Goal: Transaction & Acquisition: Purchase product/service

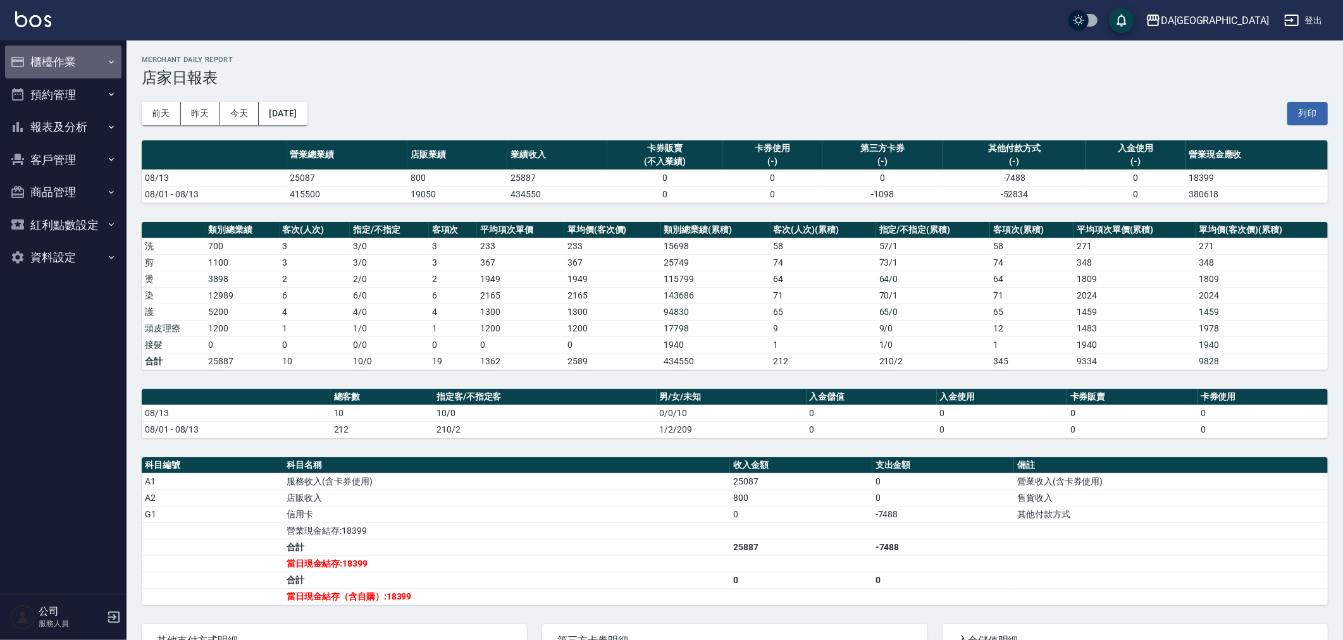
click at [51, 58] on button "櫃檯作業" at bounding box center [63, 62] width 116 height 33
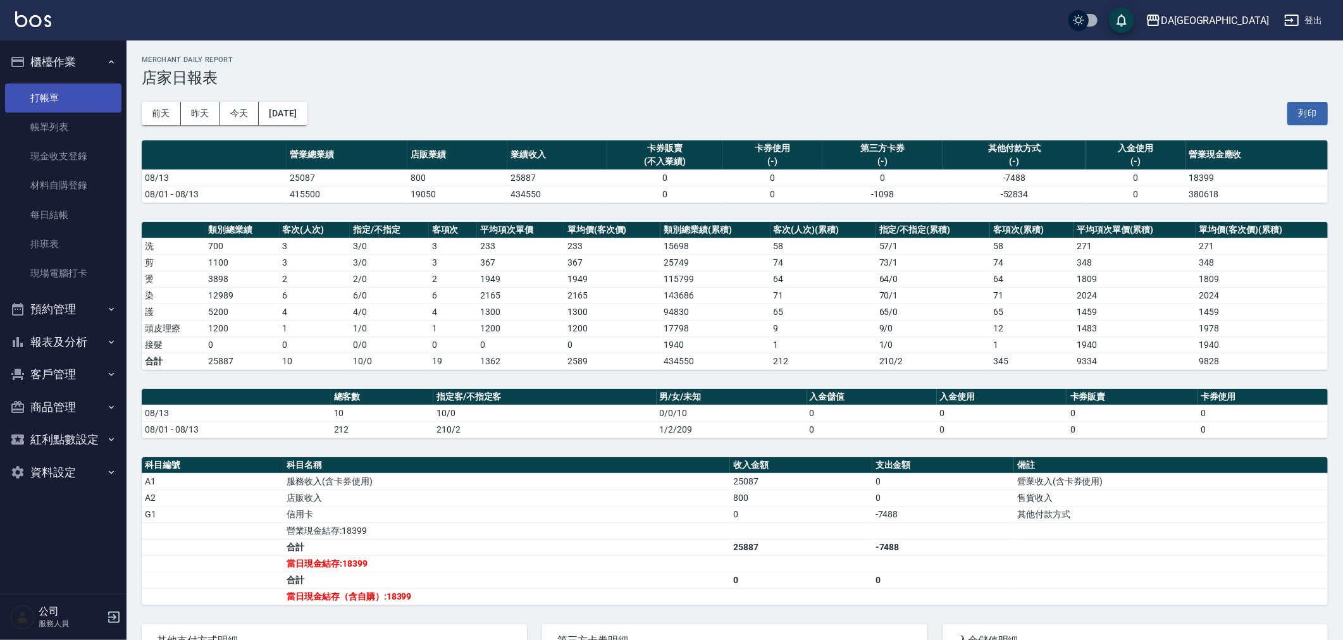
click at [68, 106] on link "打帳單" at bounding box center [63, 97] width 116 height 29
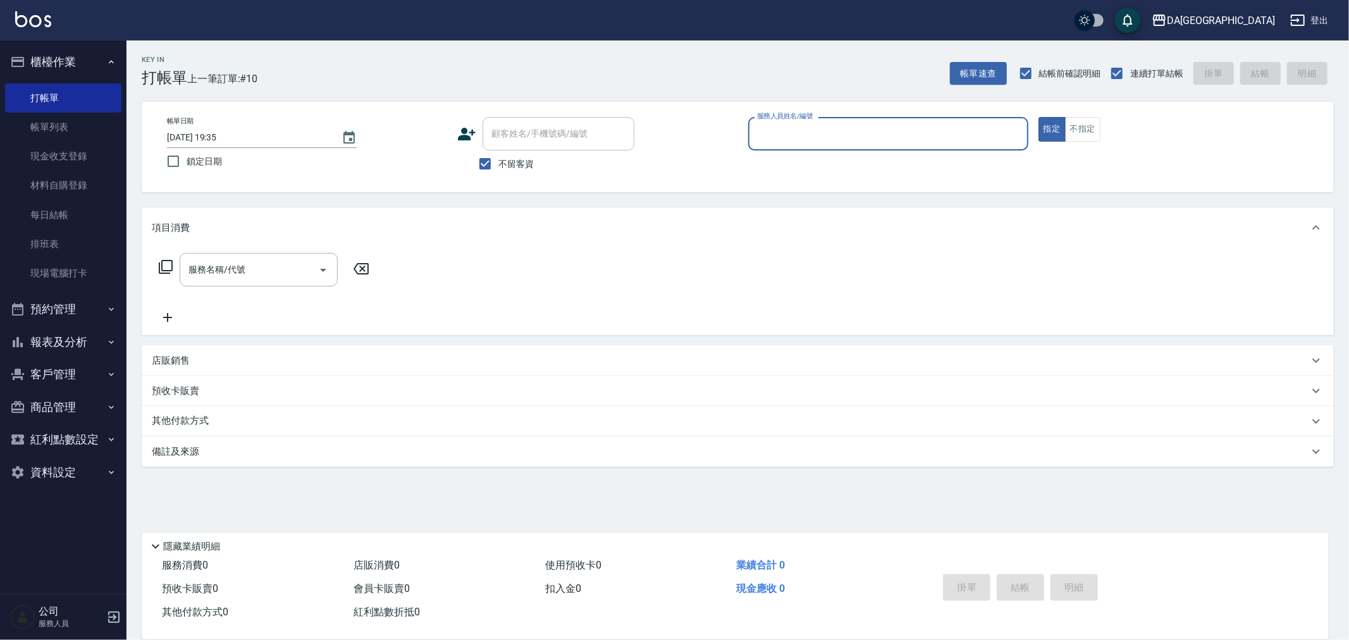
click at [818, 138] on input "服務人員姓名/編號" at bounding box center [888, 134] width 269 height 22
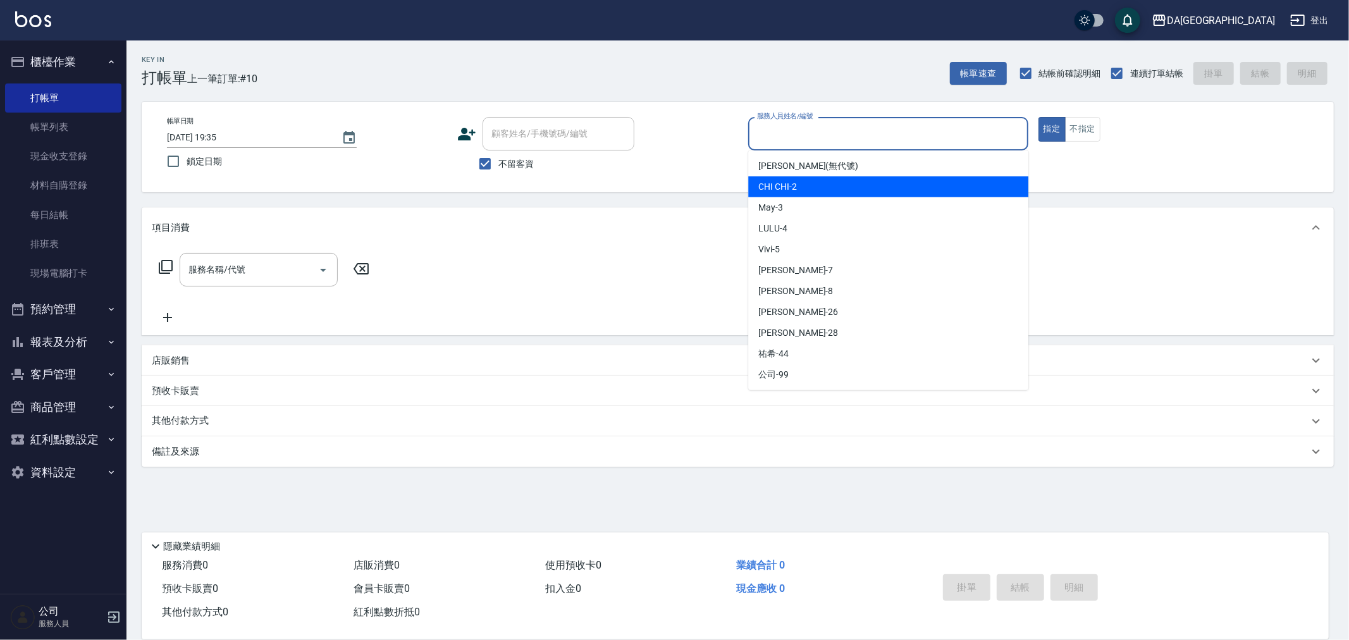
click at [832, 181] on div "CHI CHI -2" at bounding box center [888, 186] width 280 height 21
type input "CHI CHI-2"
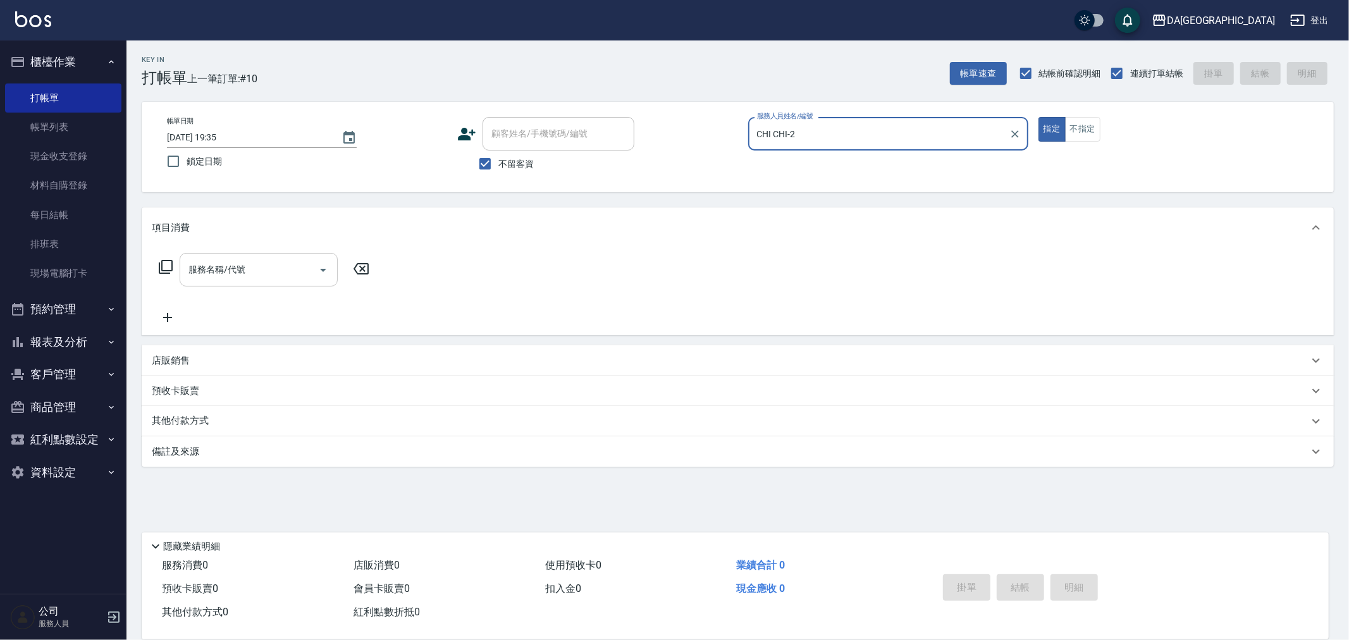
click at [236, 276] on input "服務名稱/代號" at bounding box center [249, 270] width 128 height 22
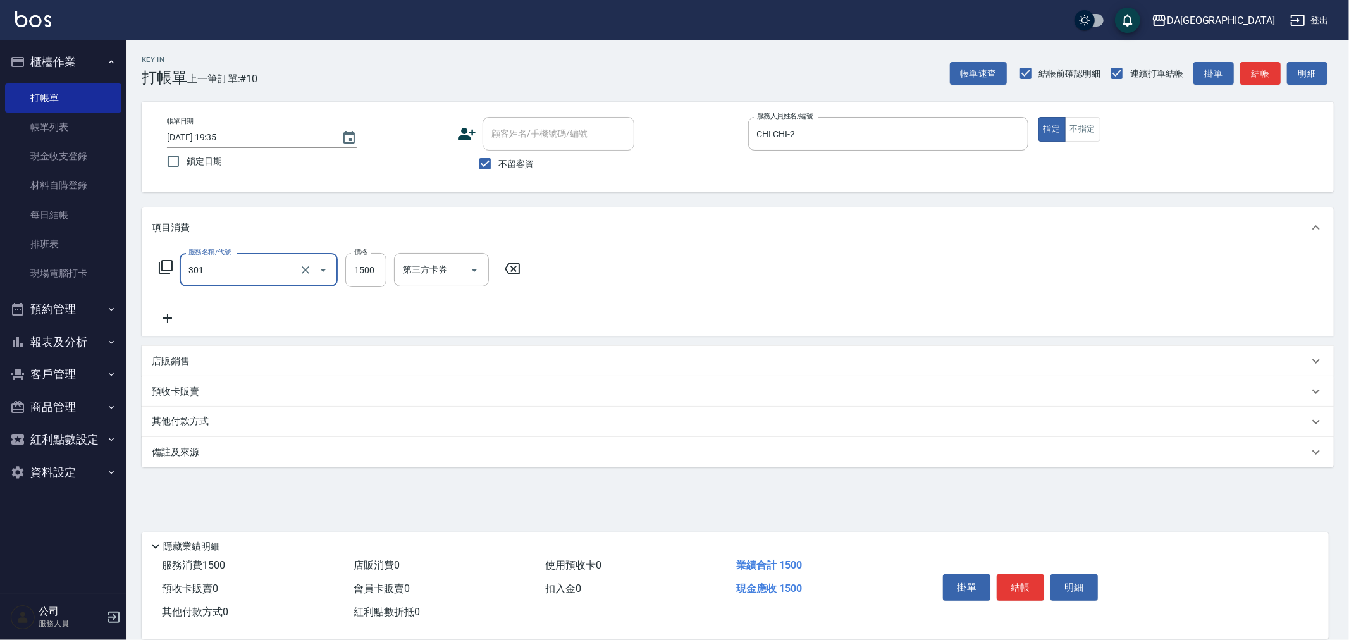
type input "燙髮(301)"
type input "2300"
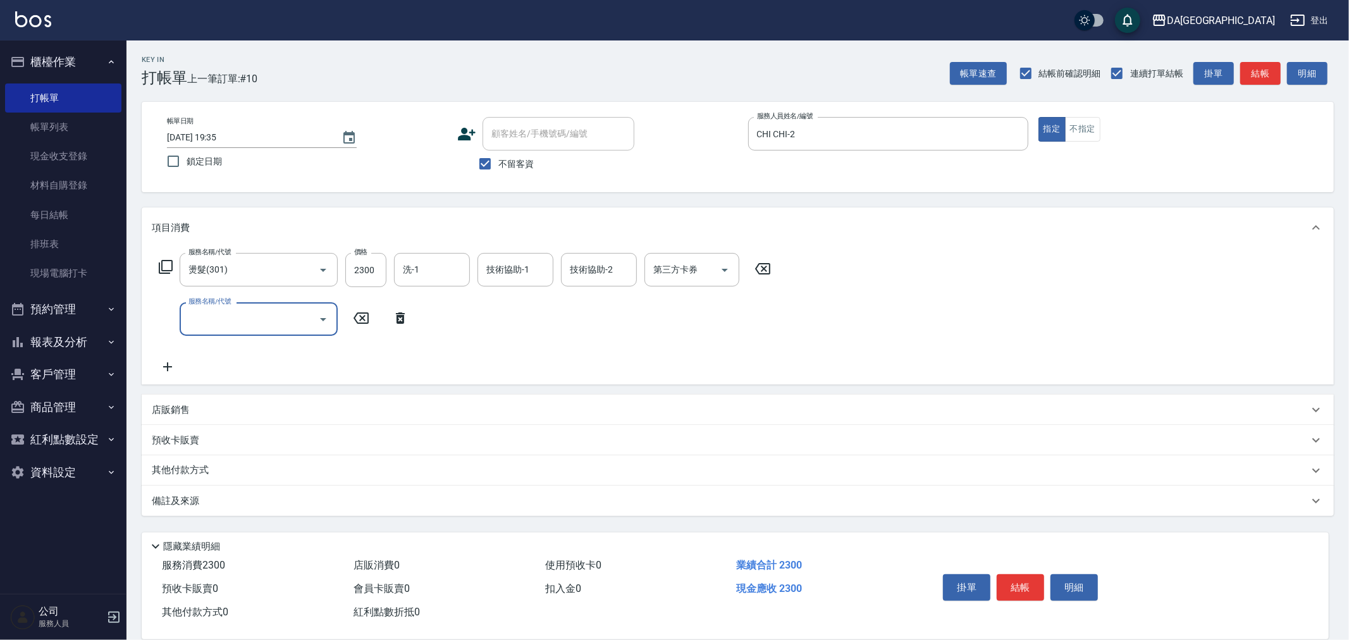
click at [178, 403] on p "店販銷售" at bounding box center [171, 409] width 38 height 13
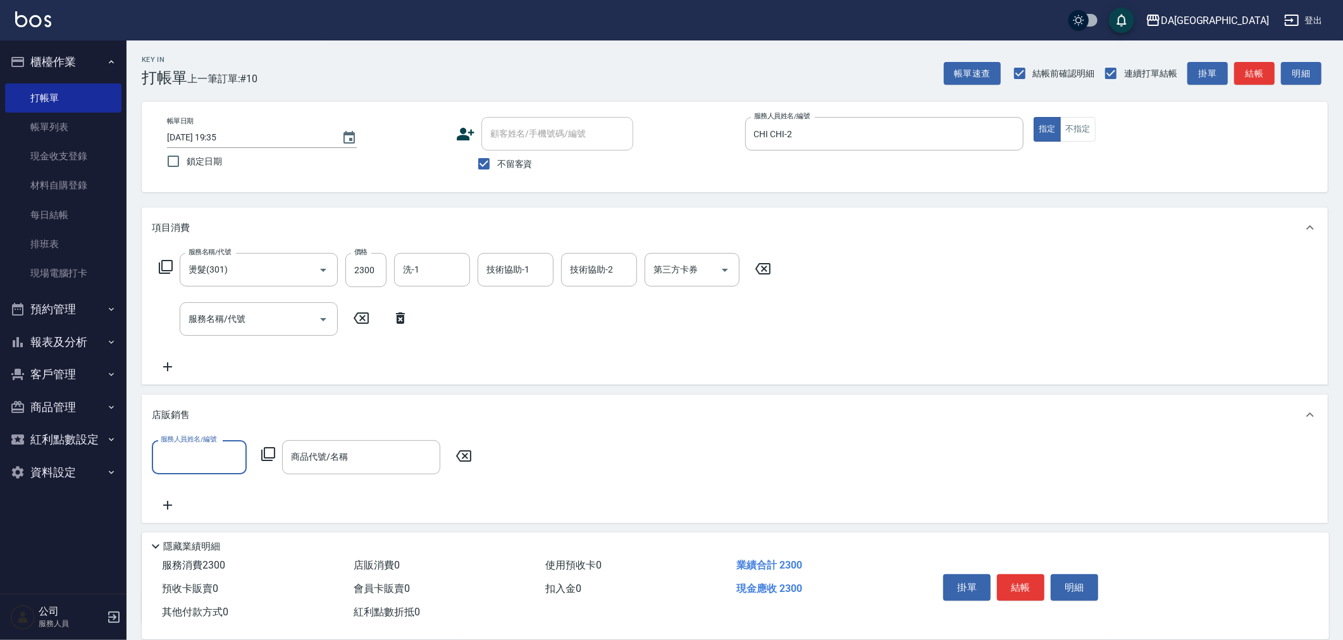
click at [184, 443] on label "服務人員姓名/編號" at bounding box center [189, 438] width 56 height 9
click at [184, 446] on input "服務人員姓名/編號" at bounding box center [198, 457] width 83 height 22
click at [180, 457] on input "服務人員姓名/編號" at bounding box center [198, 457] width 83 height 22
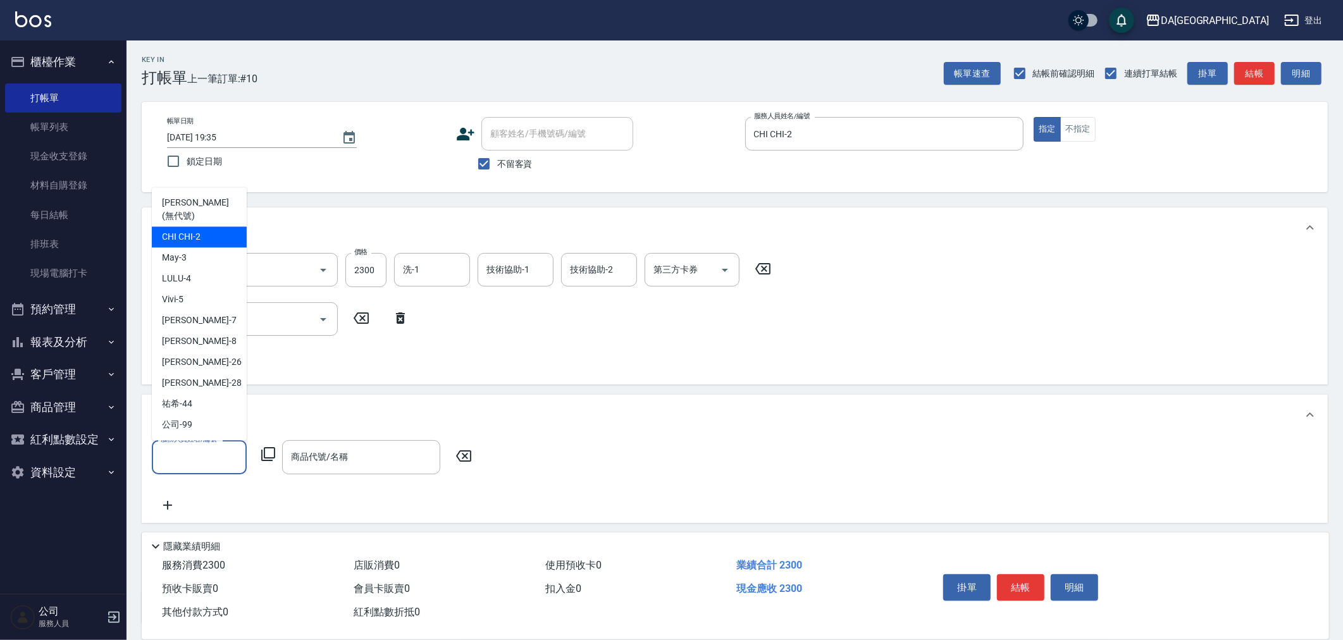
click at [209, 237] on div "CHI CHI -2" at bounding box center [199, 236] width 95 height 21
type input "CHI CHI-2"
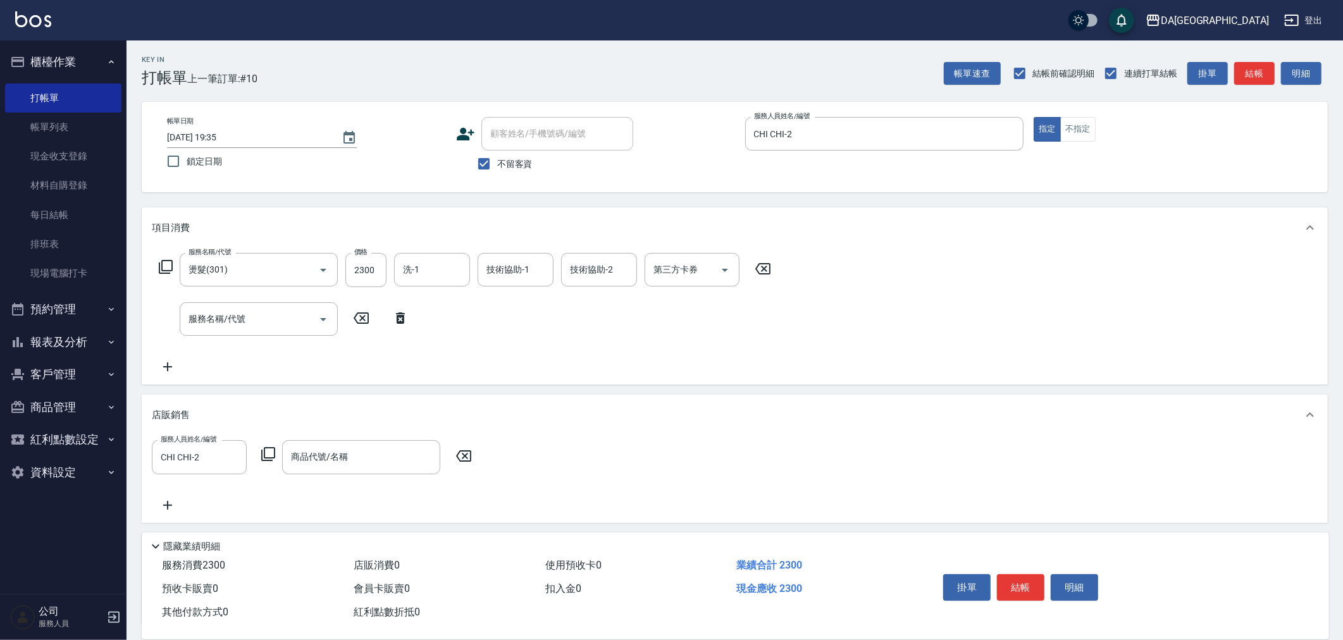
click at [269, 457] on icon at bounding box center [268, 453] width 15 height 15
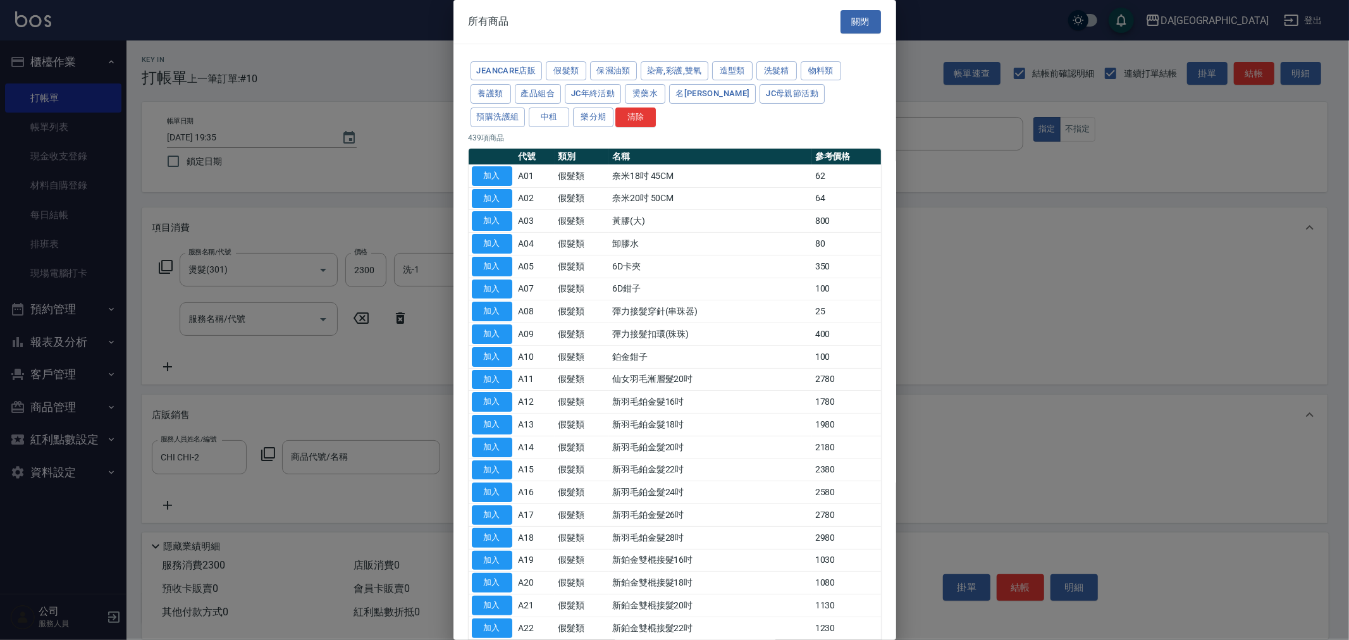
drag, startPoint x: 734, startPoint y: 66, endPoint x: 742, endPoint y: 51, distance: 17.3
click at [737, 68] on button "造型類" at bounding box center [732, 71] width 40 height 20
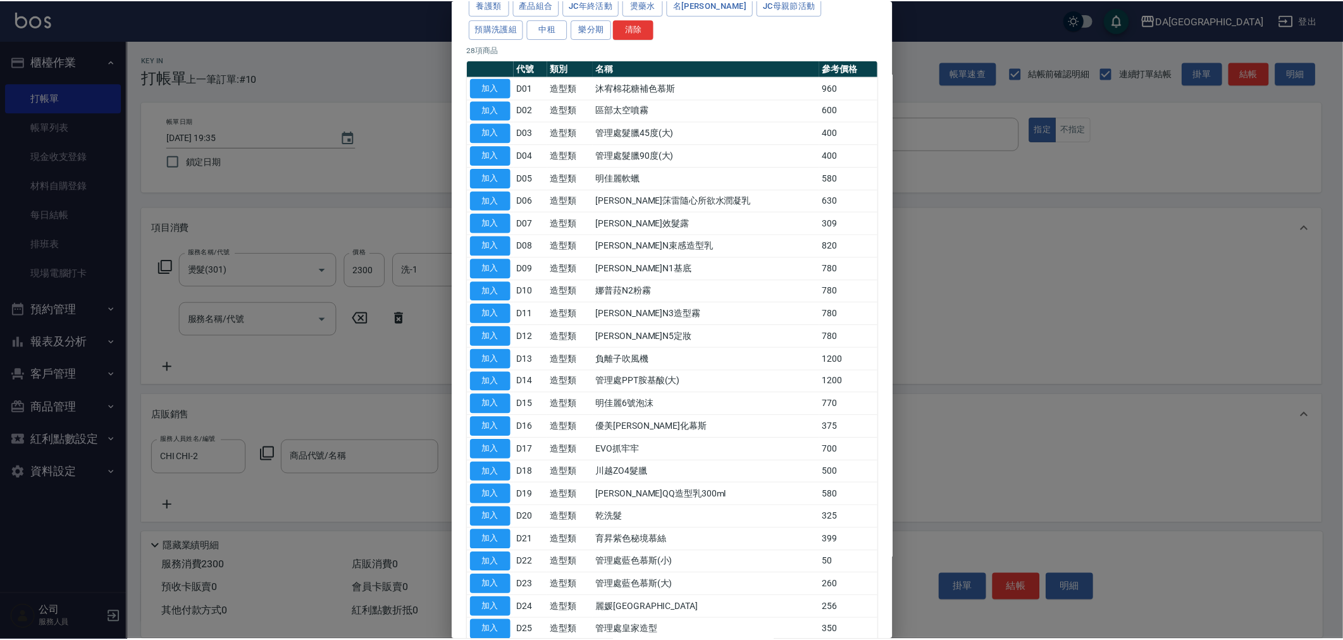
scroll to position [229, 0]
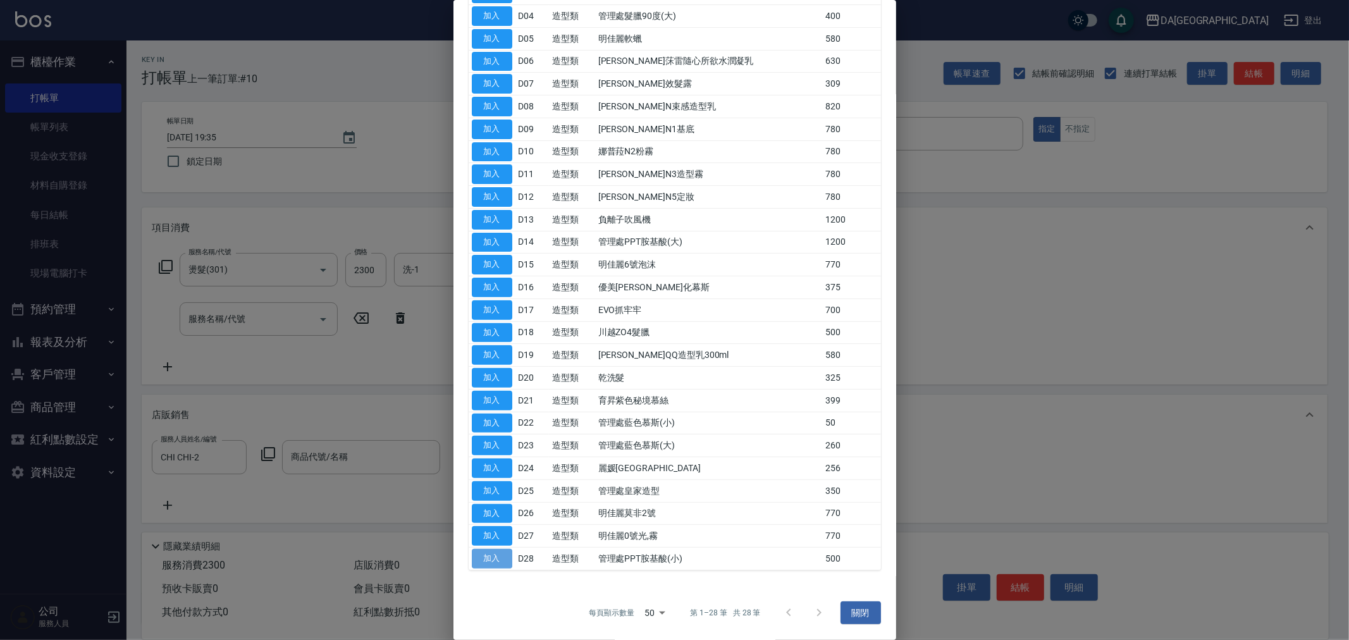
click at [502, 563] on button "加入" at bounding box center [492, 559] width 40 height 20
type input "管理處PPT胺基酸(小)"
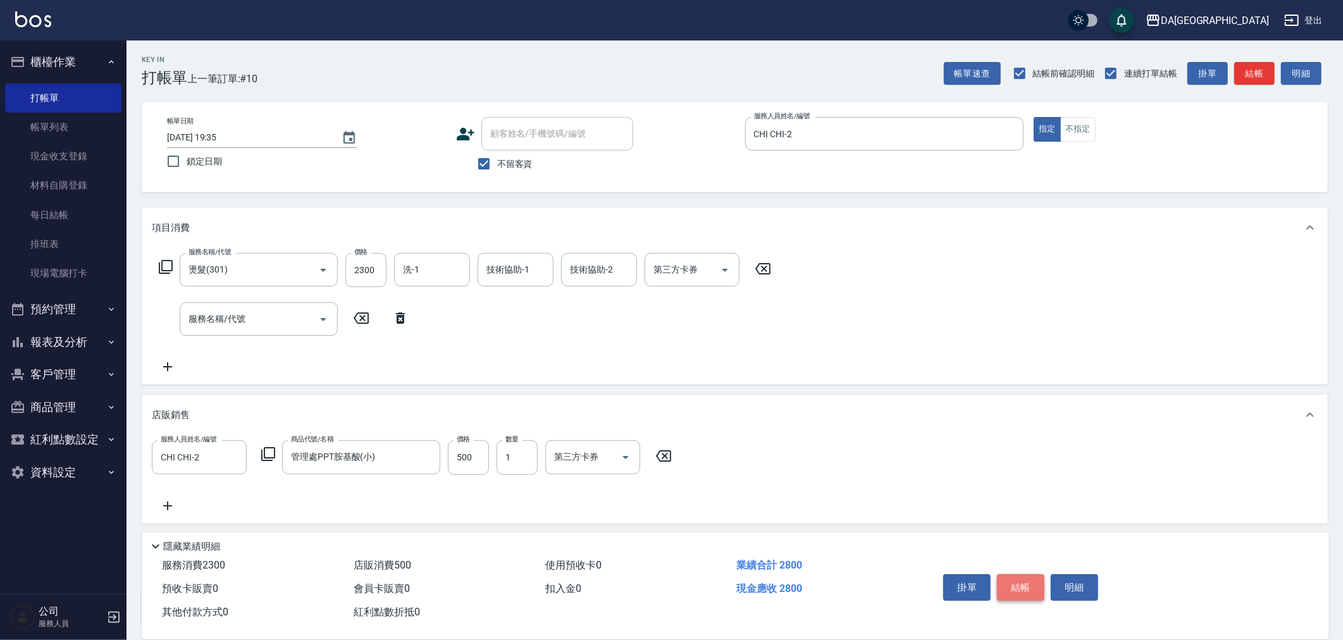
drag, startPoint x: 1022, startPoint y: 578, endPoint x: 1012, endPoint y: 583, distance: 11.3
click at [1022, 579] on button "結帳" at bounding box center [1020, 587] width 47 height 27
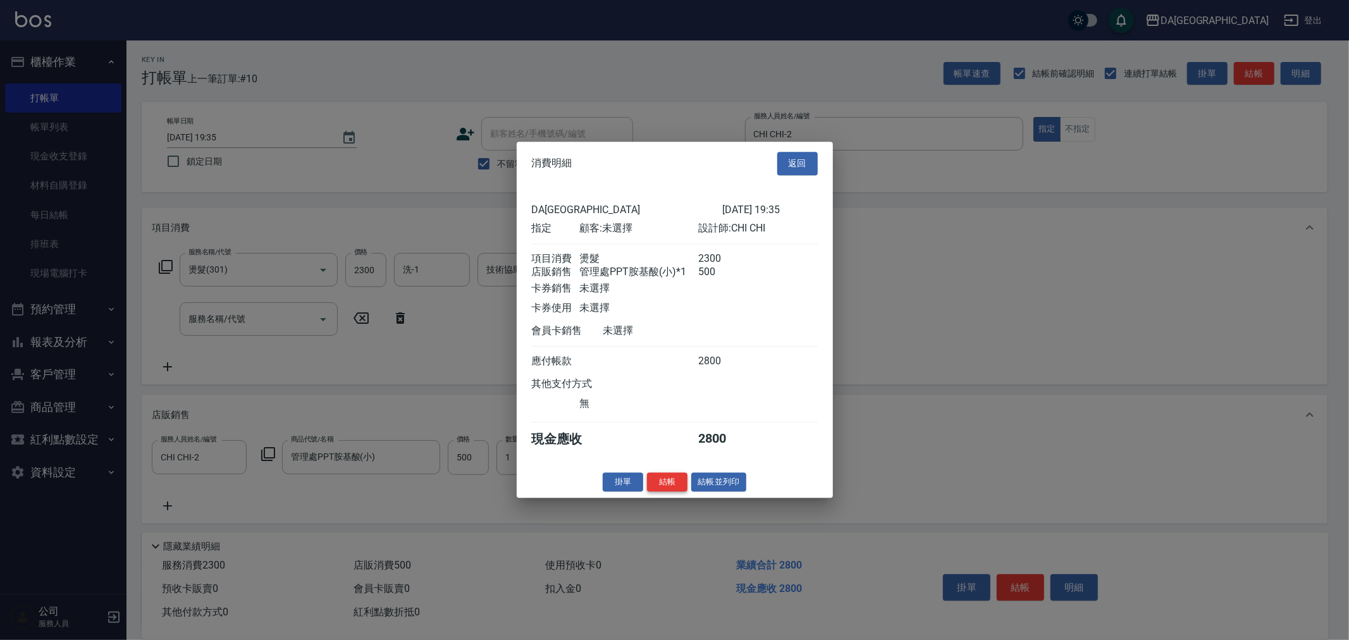
click at [665, 491] on button "結帳" at bounding box center [667, 482] width 40 height 20
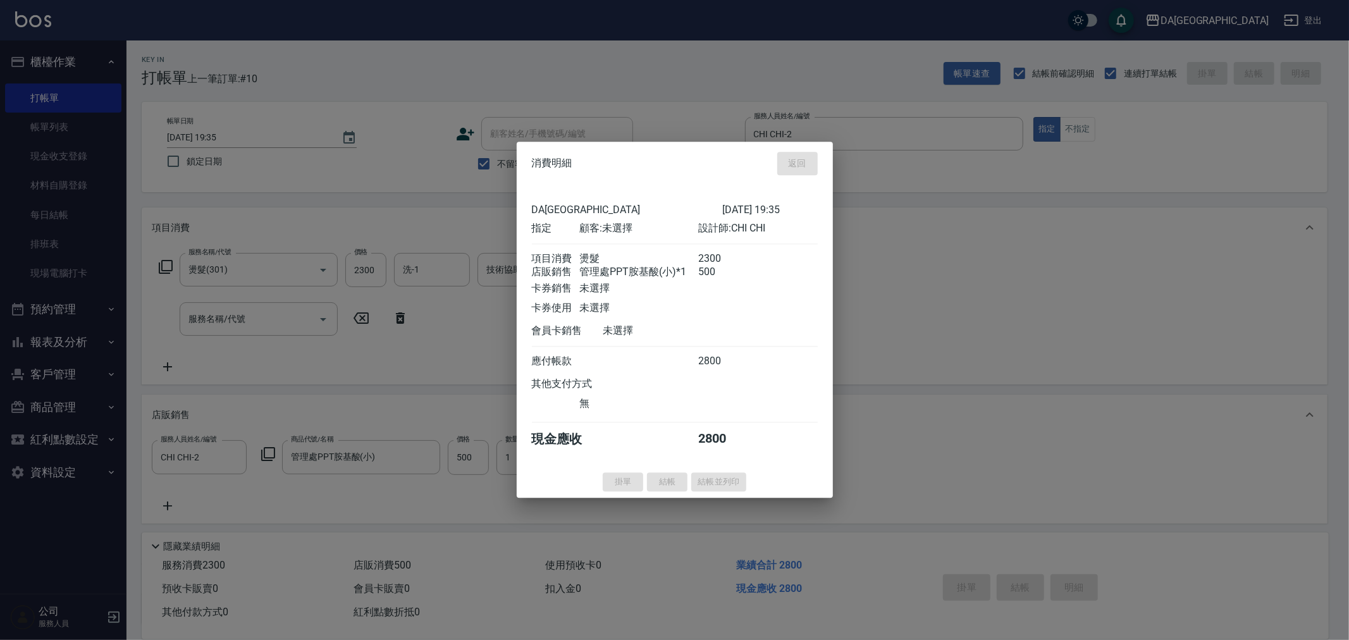
type input "[DATE] 19:36"
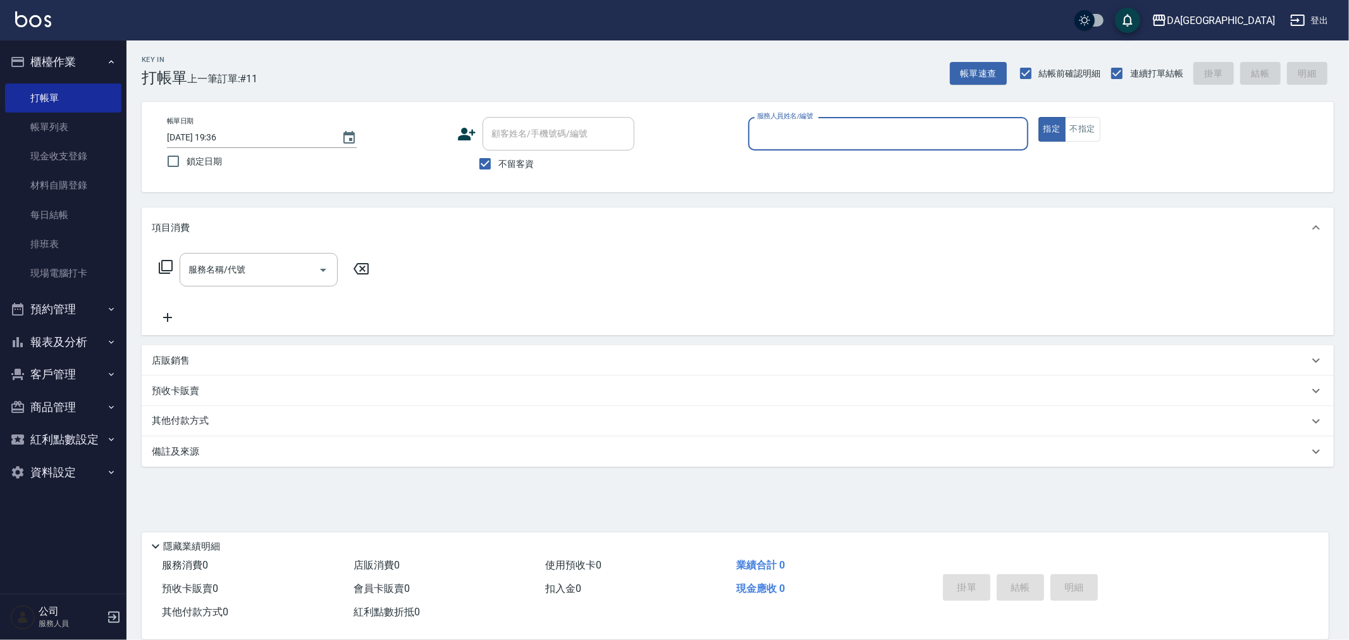
click at [501, 169] on span "不留客資" at bounding box center [515, 163] width 35 height 13
click at [498, 169] on input "不留客資" at bounding box center [485, 164] width 27 height 27
checkbox input "false"
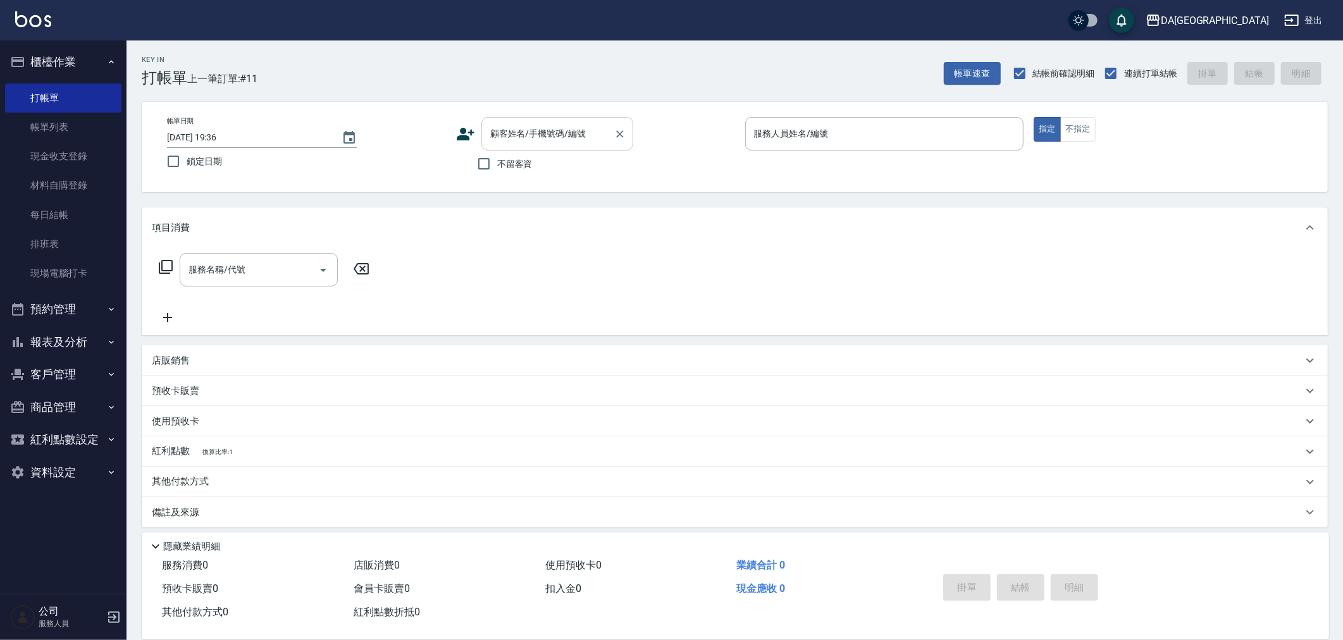
click at [532, 144] on input "顧客姓名/手機號碼/編號" at bounding box center [547, 134] width 121 height 22
type input "[PERSON_NAME]/0934155529/"
type input "CHI CHI-2"
type button "true"
type input "301"
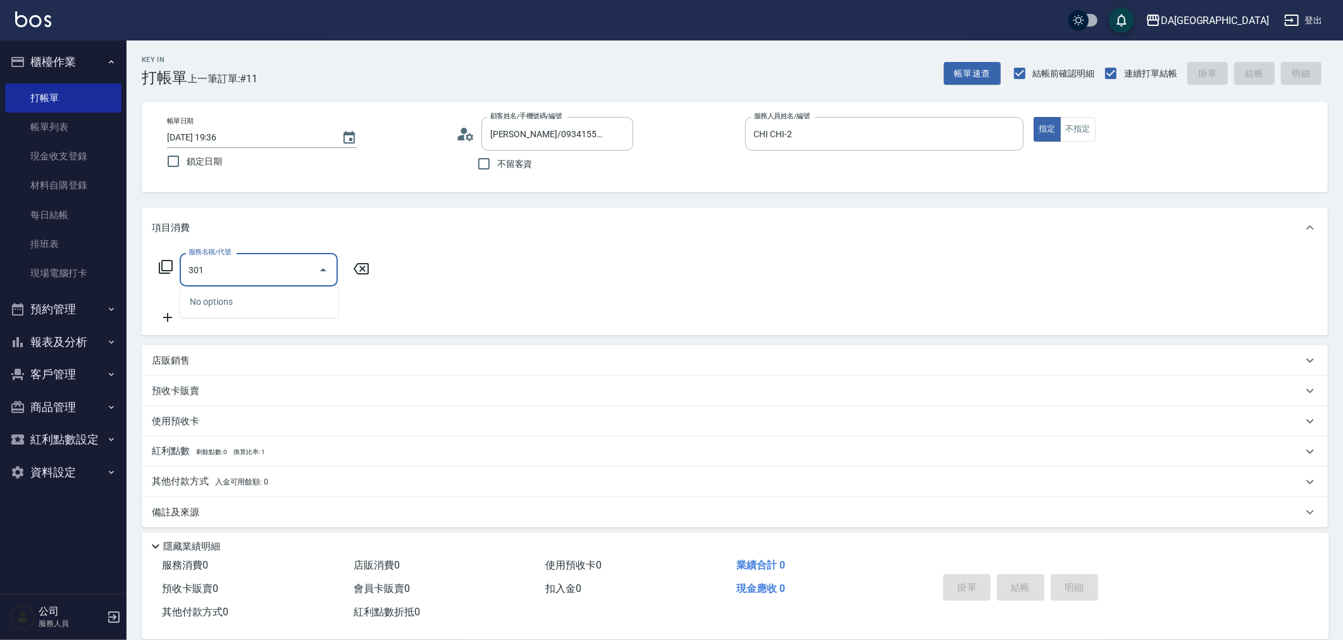
type input "150"
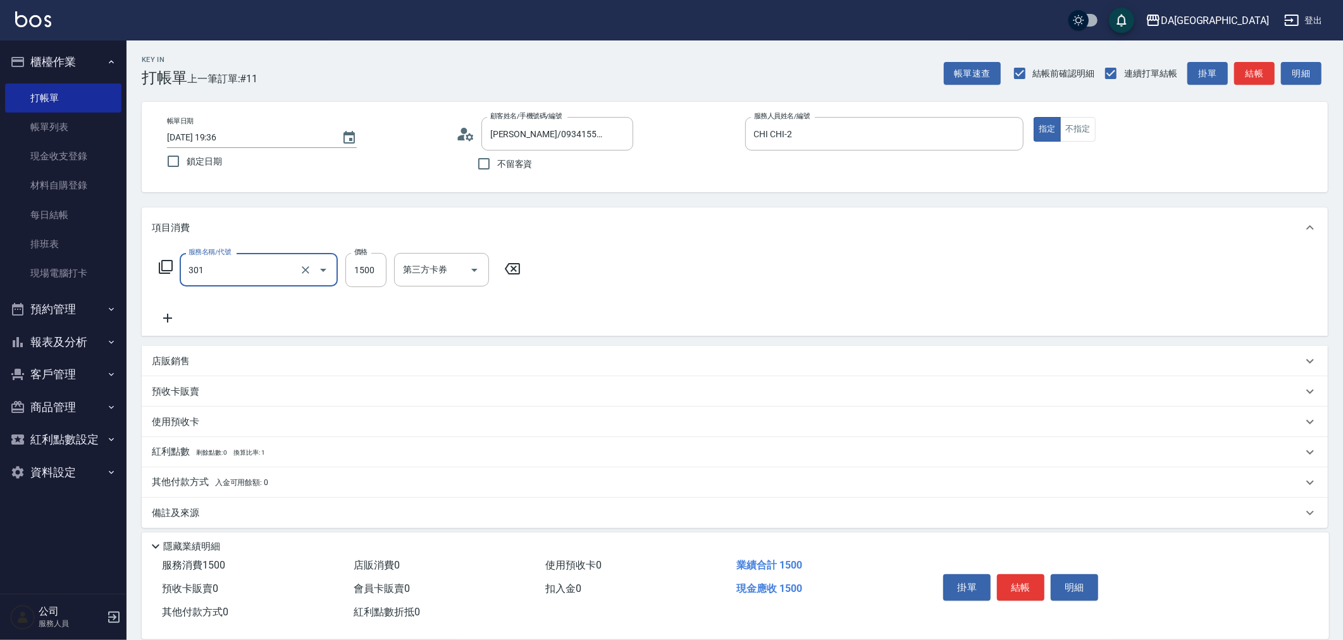
type input "燙髮(301)"
type input "0"
type input "28"
type input "20"
type input "2899"
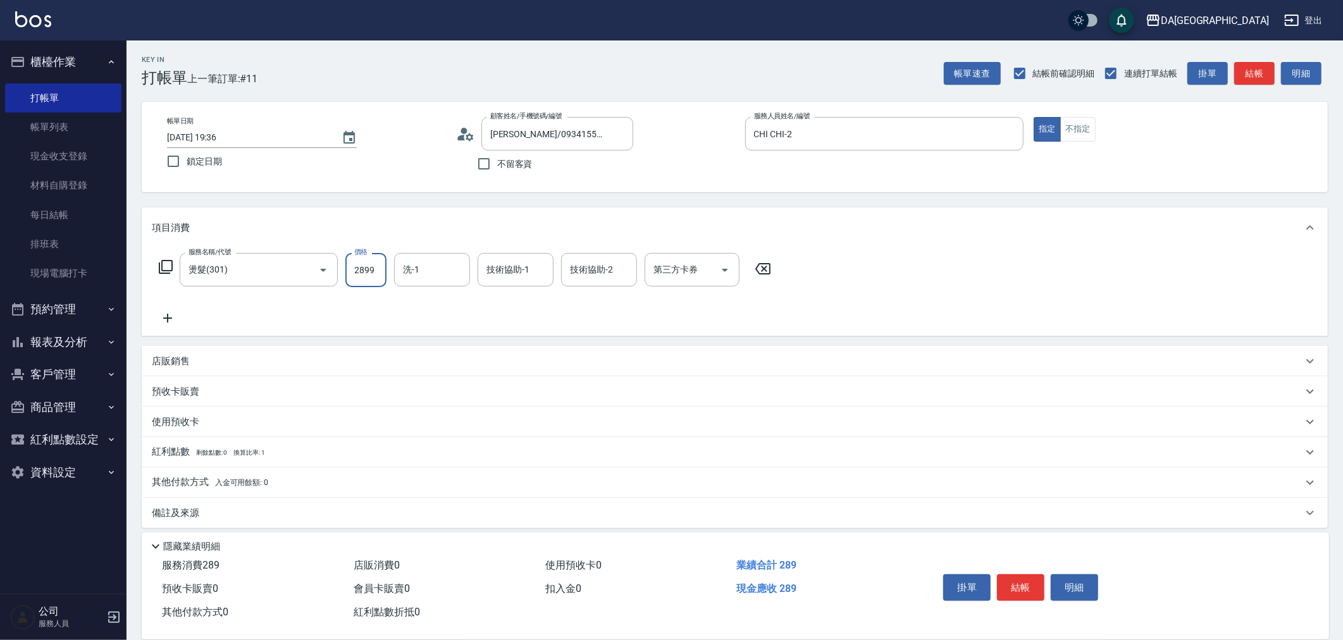
type input "280"
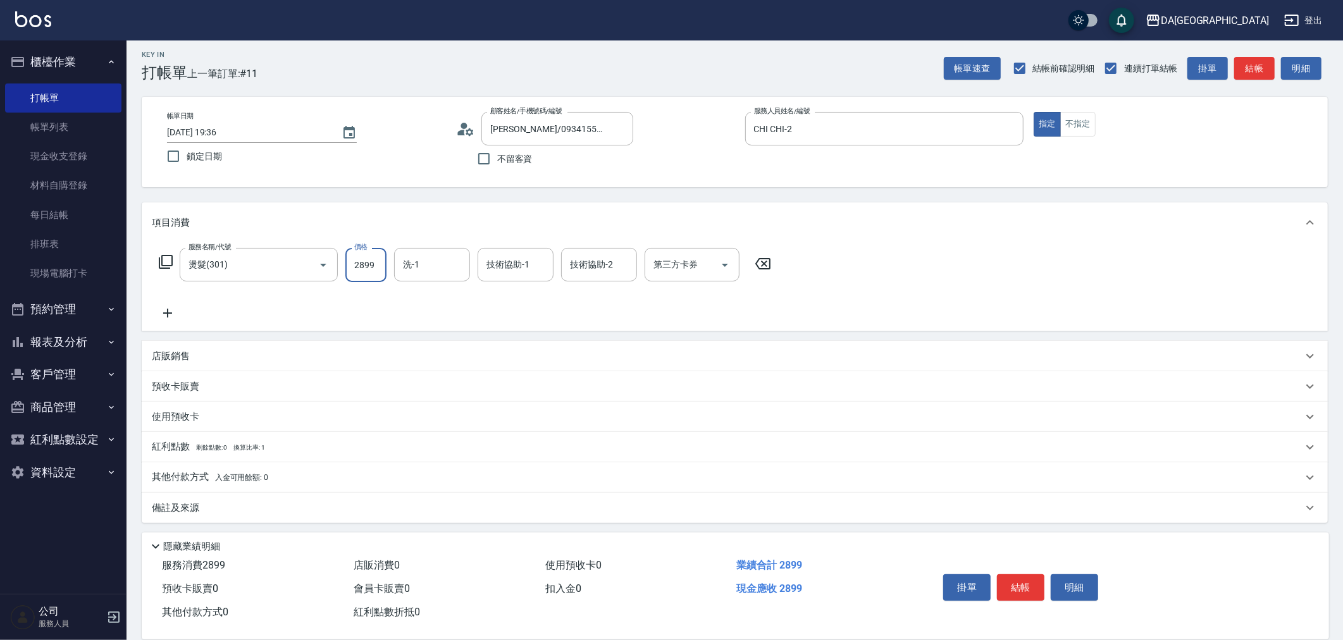
scroll to position [8, 0]
type input "2899"
click at [175, 356] on p "店販銷售" at bounding box center [171, 353] width 38 height 13
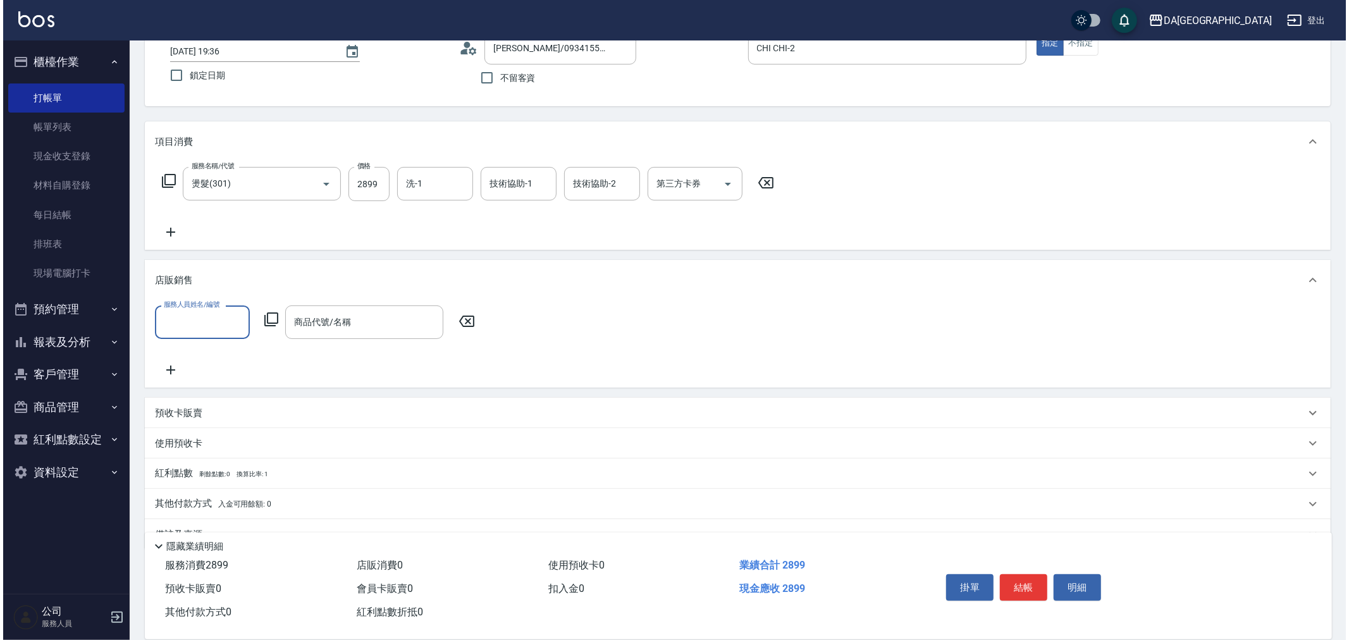
scroll to position [89, 0]
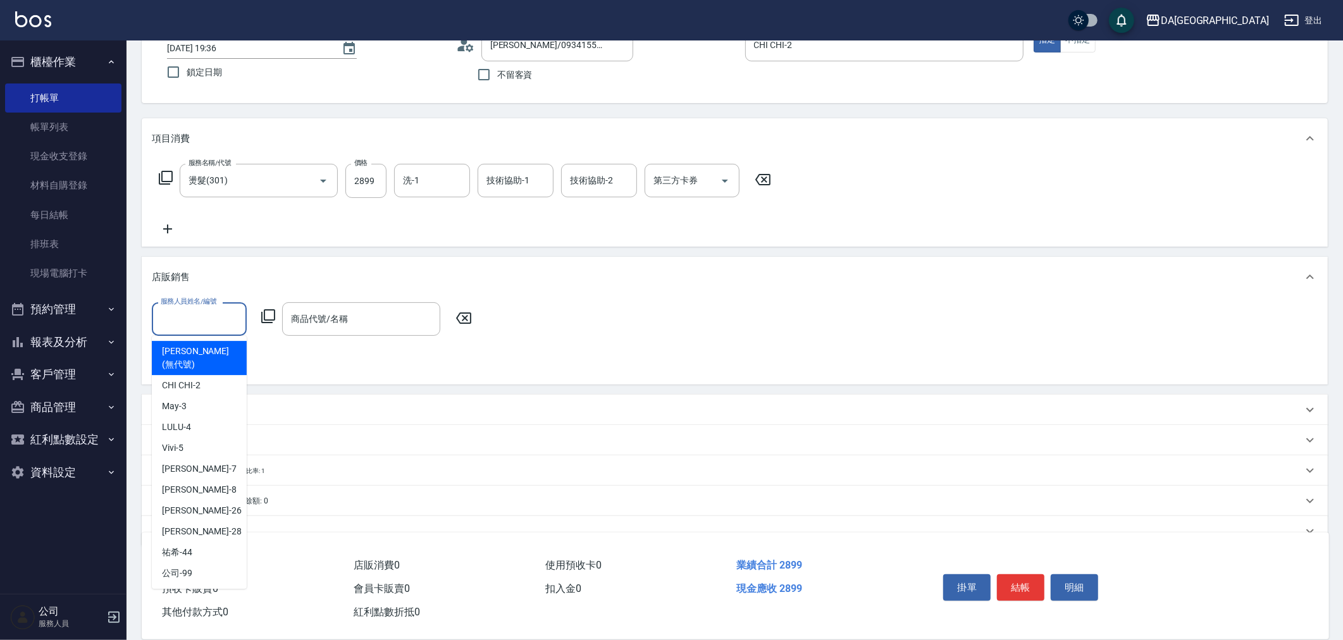
click at [199, 326] on input "服務人員姓名/編號" at bounding box center [198, 319] width 83 height 22
click at [216, 375] on div "CHI CHI -2" at bounding box center [199, 385] width 95 height 21
type input "CHI CHI-2"
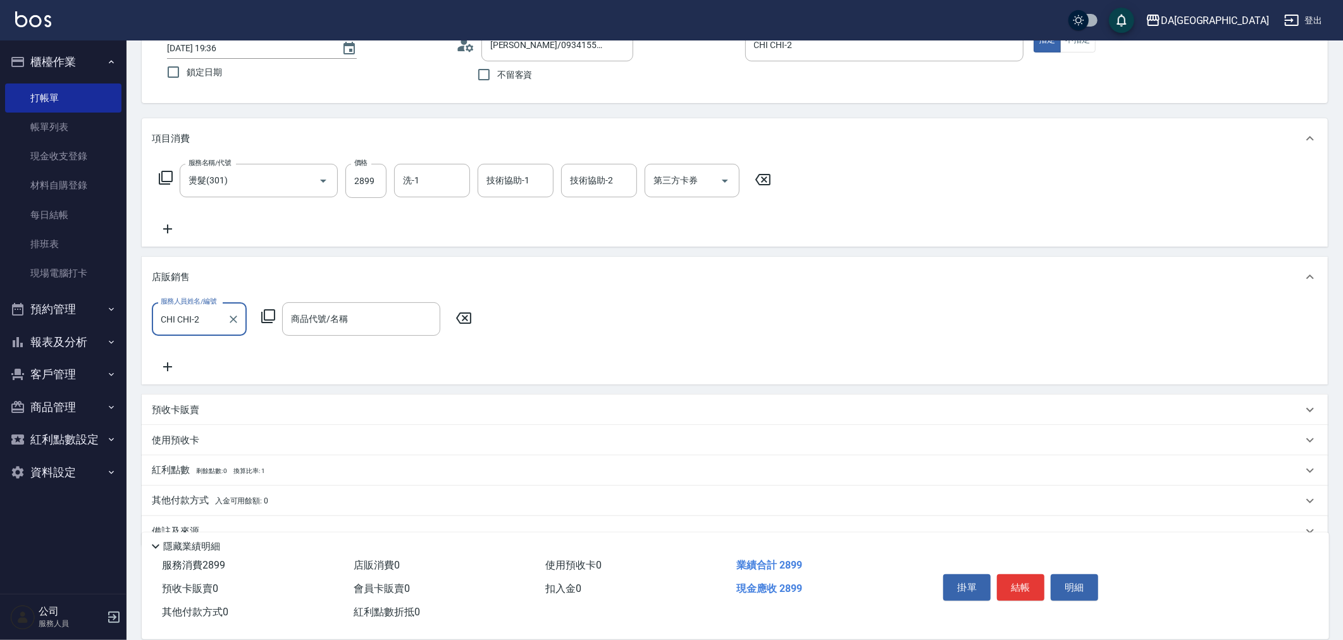
click at [269, 321] on icon at bounding box center [268, 316] width 15 height 15
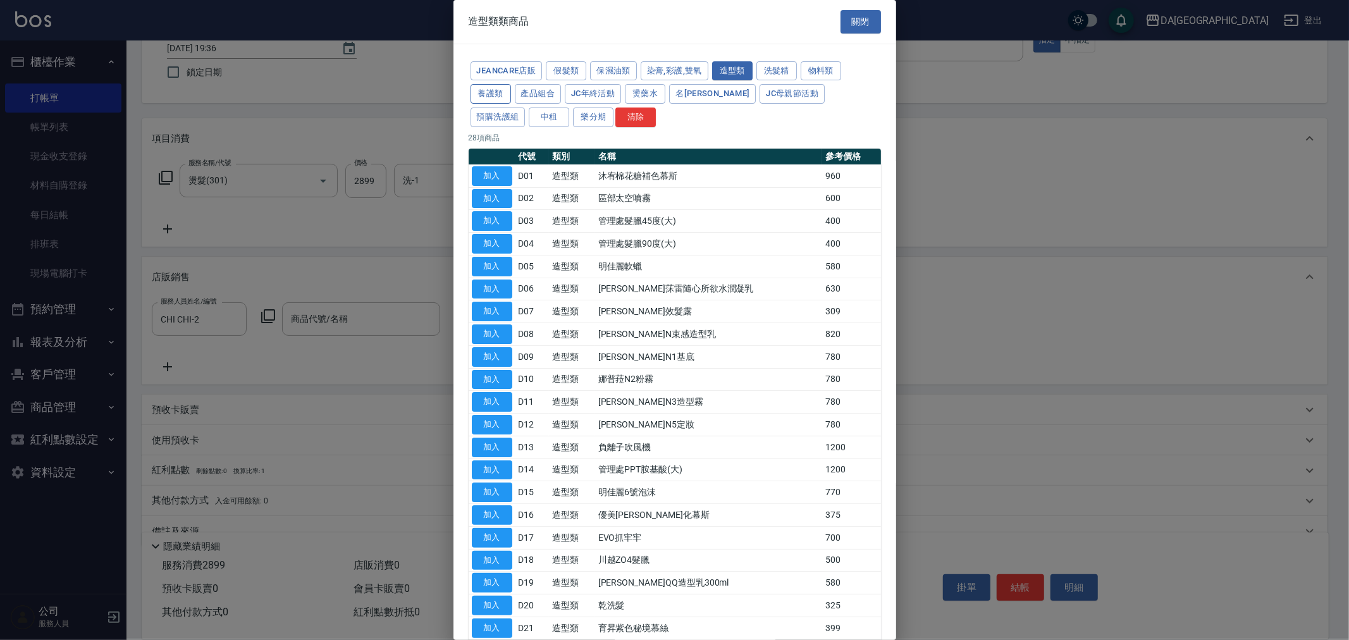
click at [506, 98] on button "養護類" at bounding box center [490, 94] width 40 height 20
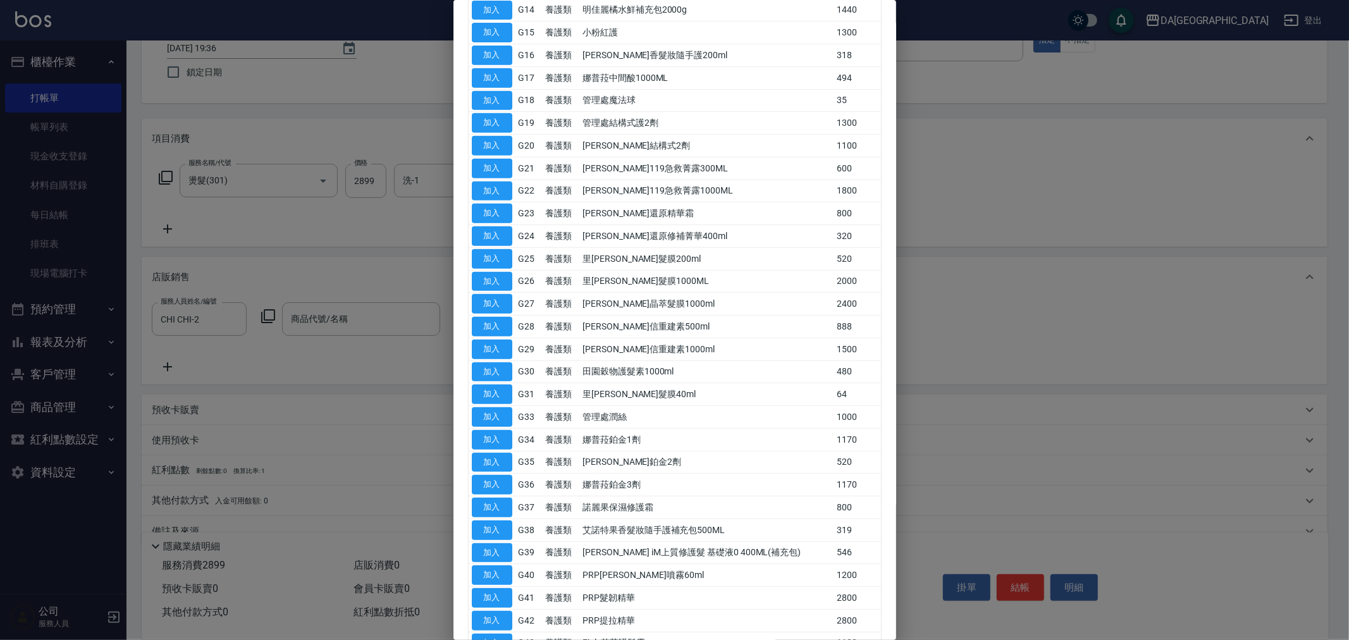
scroll to position [378, 0]
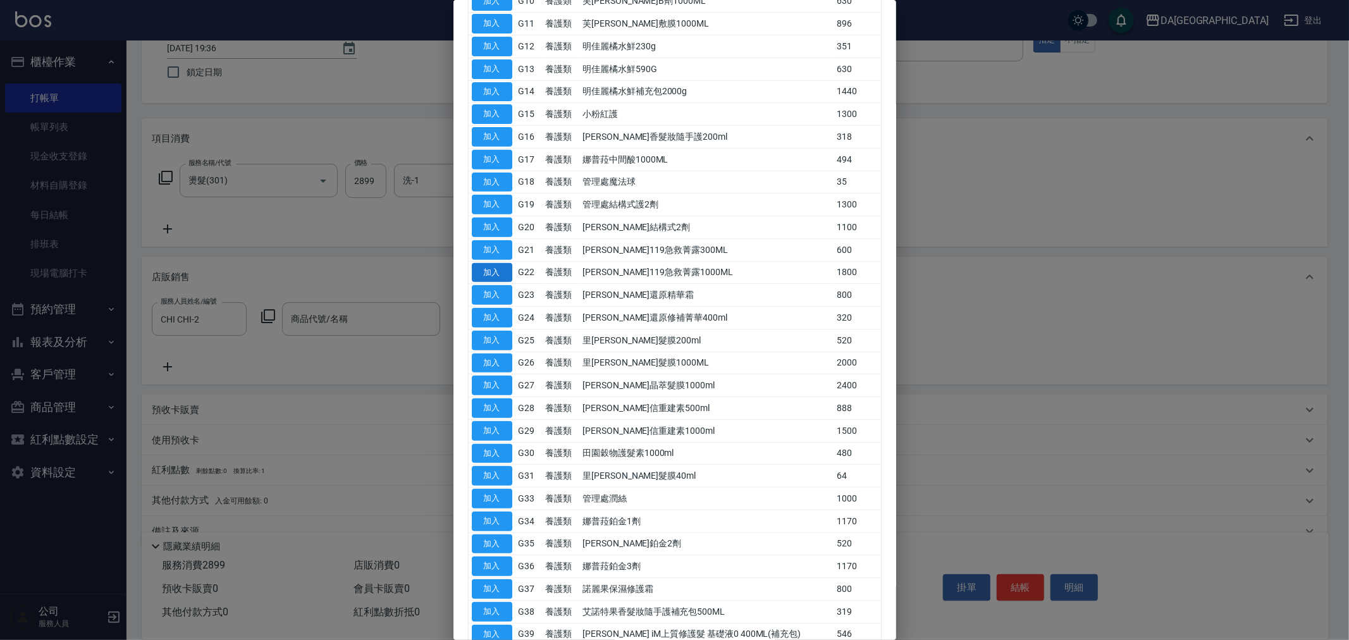
click at [510, 274] on button "加入" at bounding box center [492, 273] width 40 height 20
type input "[PERSON_NAME]119急救菁露1000ML"
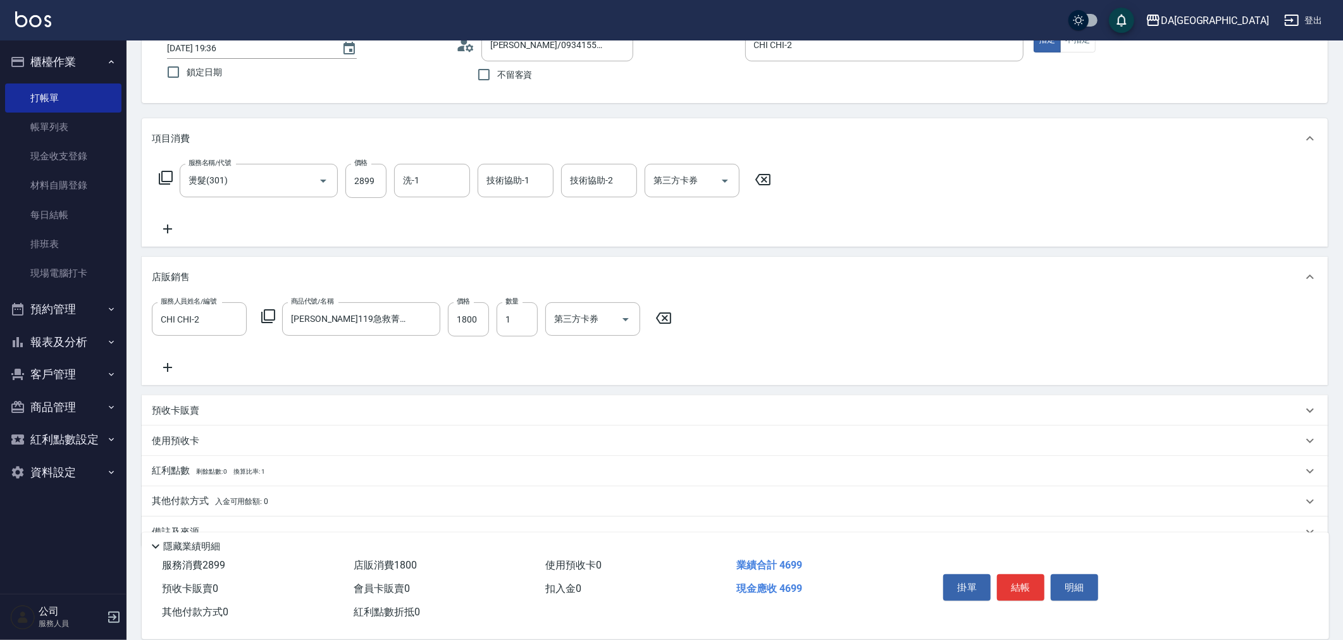
click at [173, 362] on icon at bounding box center [168, 367] width 32 height 15
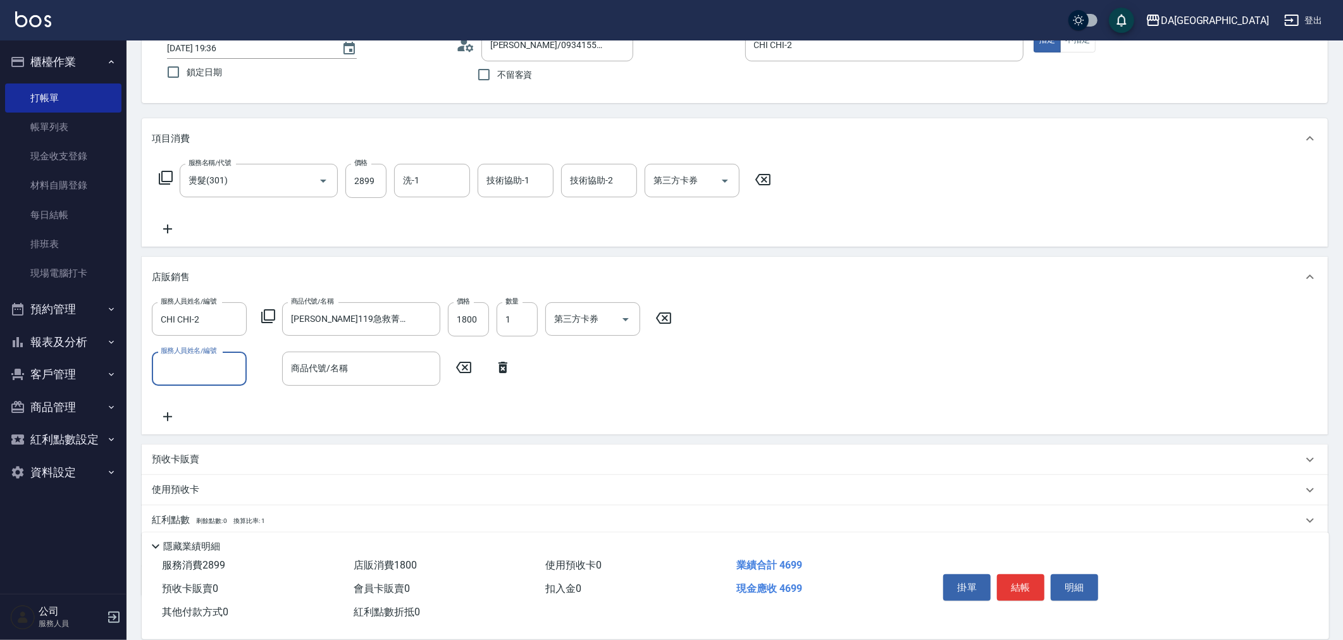
click at [267, 307] on div "服務人員姓名/編號 CHI CHI-2 服務人員姓名/編號 商品代號/名稱 [PERSON_NAME]119急救菁露1000ML 商品代號/名稱 價格 180…" at bounding box center [415, 319] width 527 height 34
click at [271, 314] on icon at bounding box center [268, 316] width 15 height 15
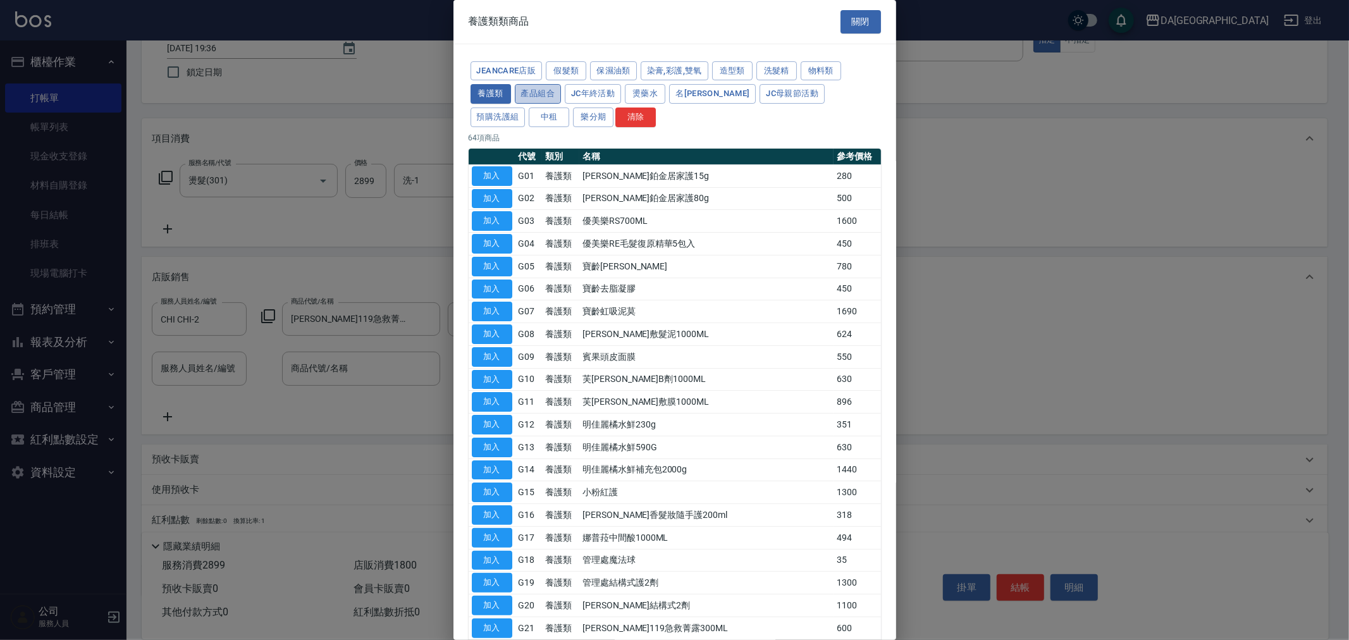
click at [542, 86] on button "產品組合" at bounding box center [538, 94] width 47 height 20
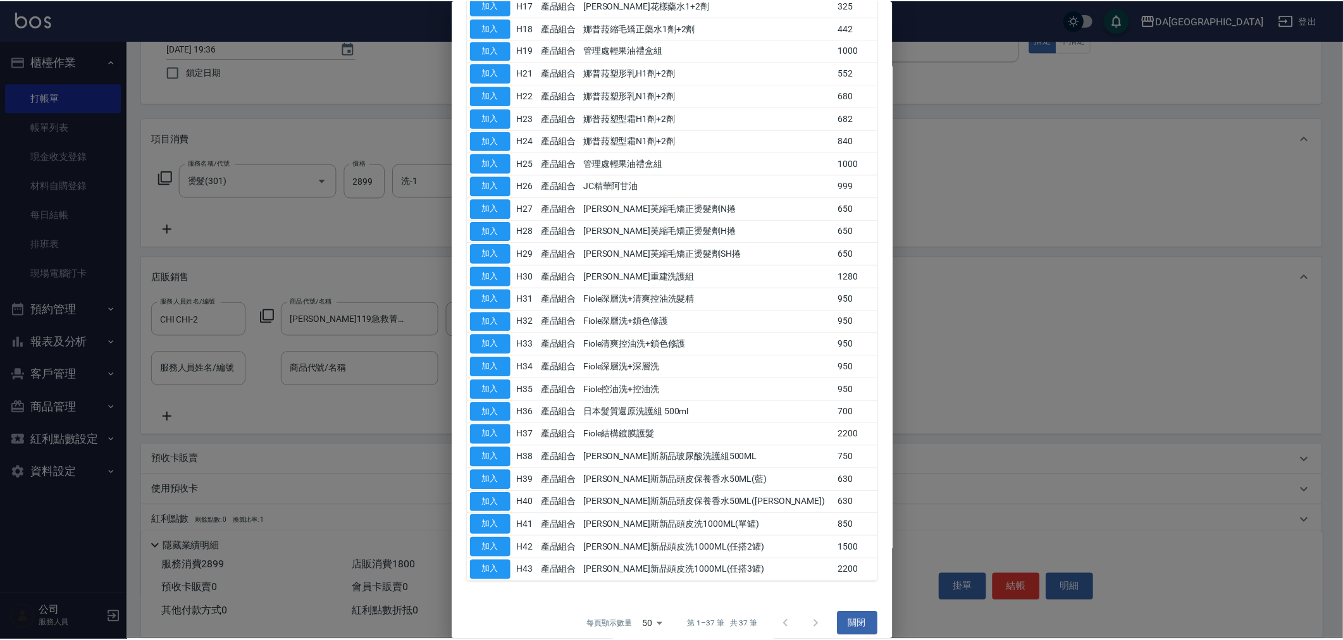
scroll to position [433, 0]
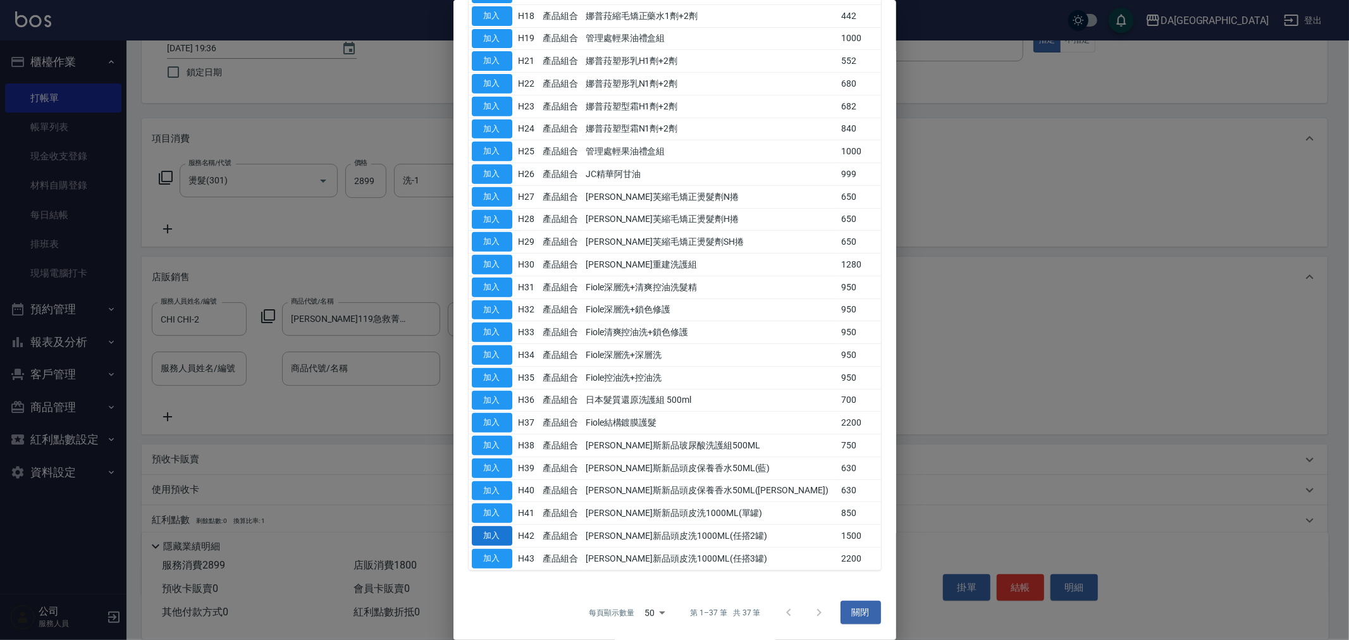
click at [508, 536] on button "加入" at bounding box center [492, 536] width 40 height 20
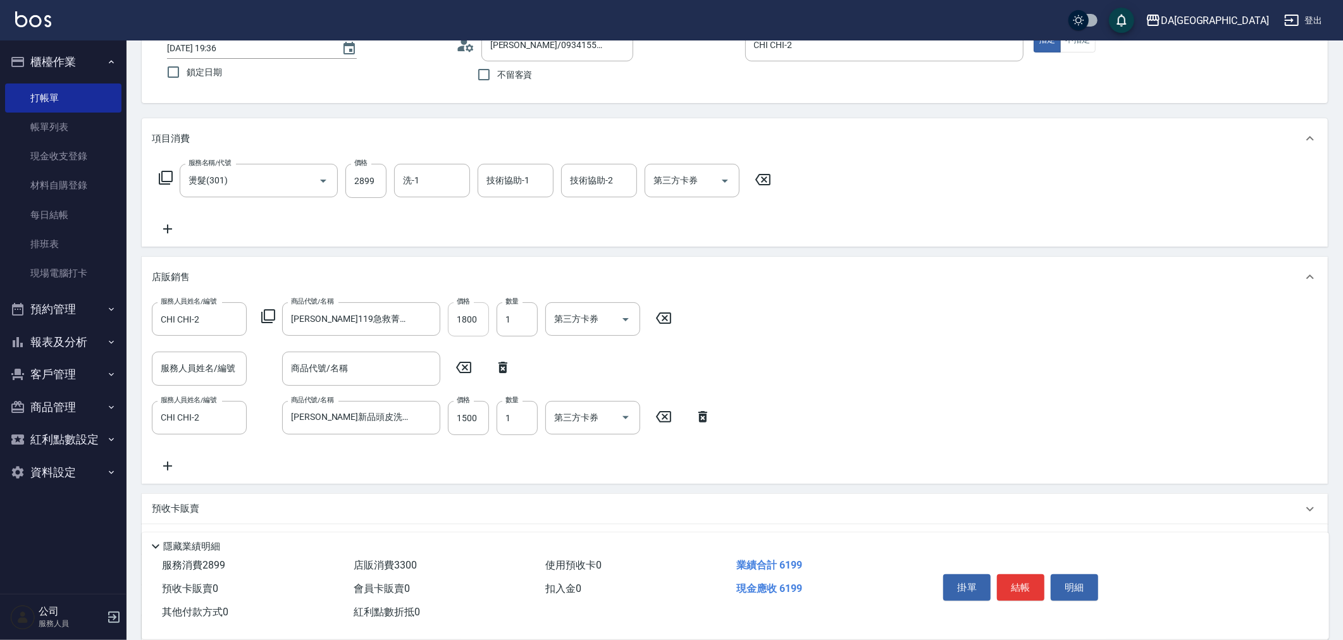
click at [470, 323] on input "1800" at bounding box center [468, 319] width 41 height 34
type input "440"
type input "144"
type input "580"
type input "1440"
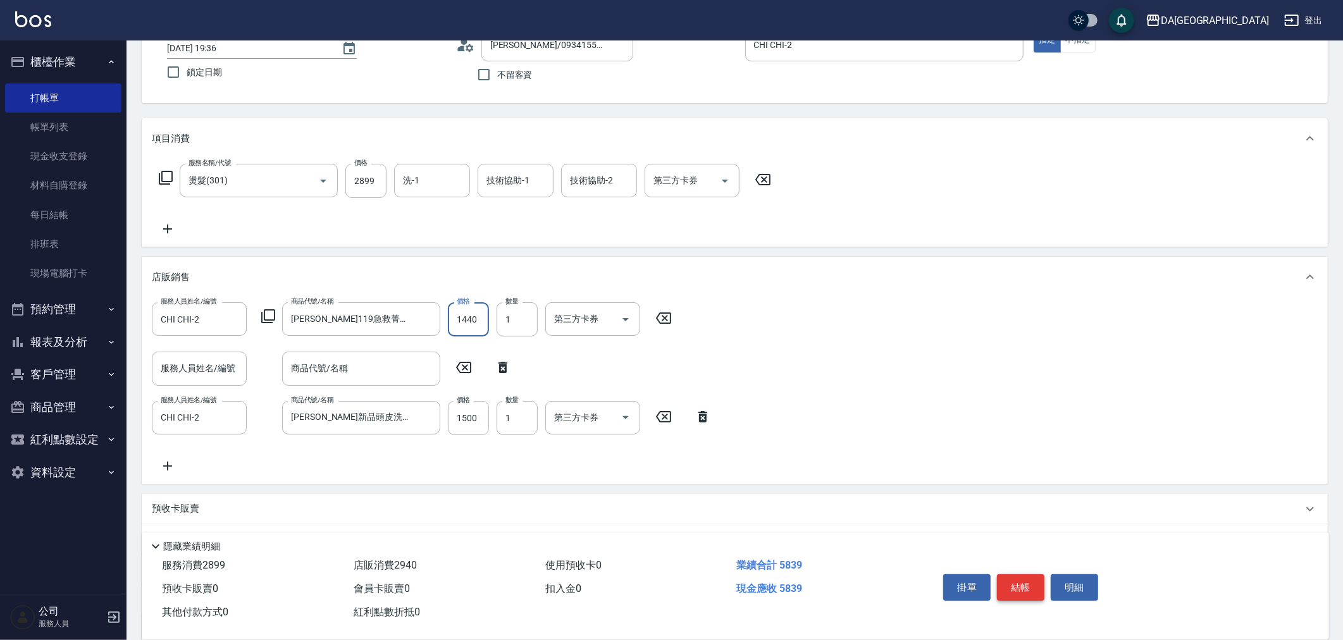
click at [1021, 582] on button "結帳" at bounding box center [1020, 587] width 47 height 27
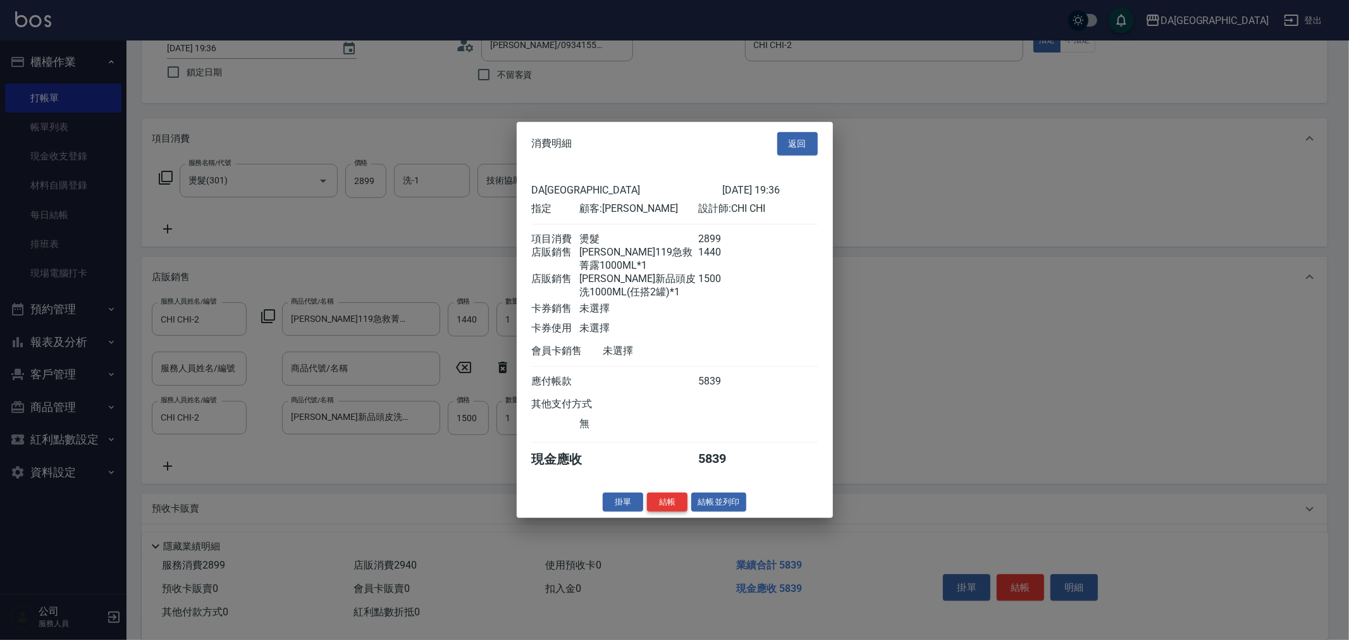
click at [667, 512] on button "結帳" at bounding box center [667, 502] width 40 height 20
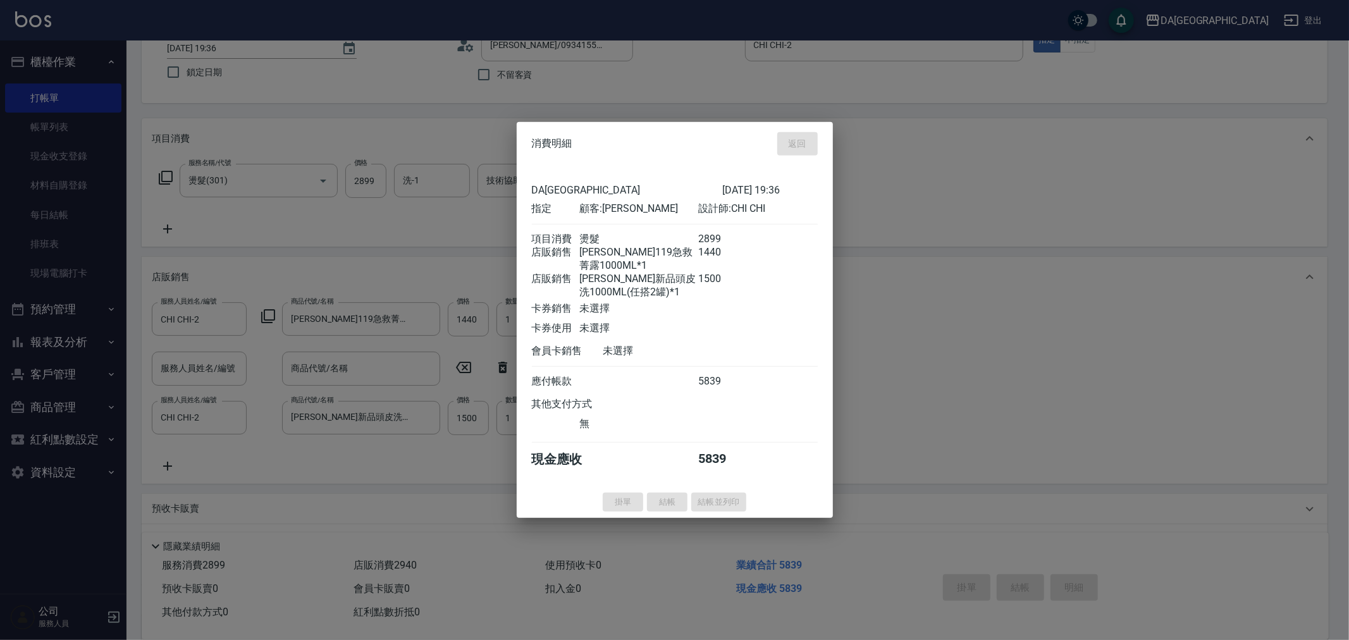
type input "[DATE] 19:37"
type input "0"
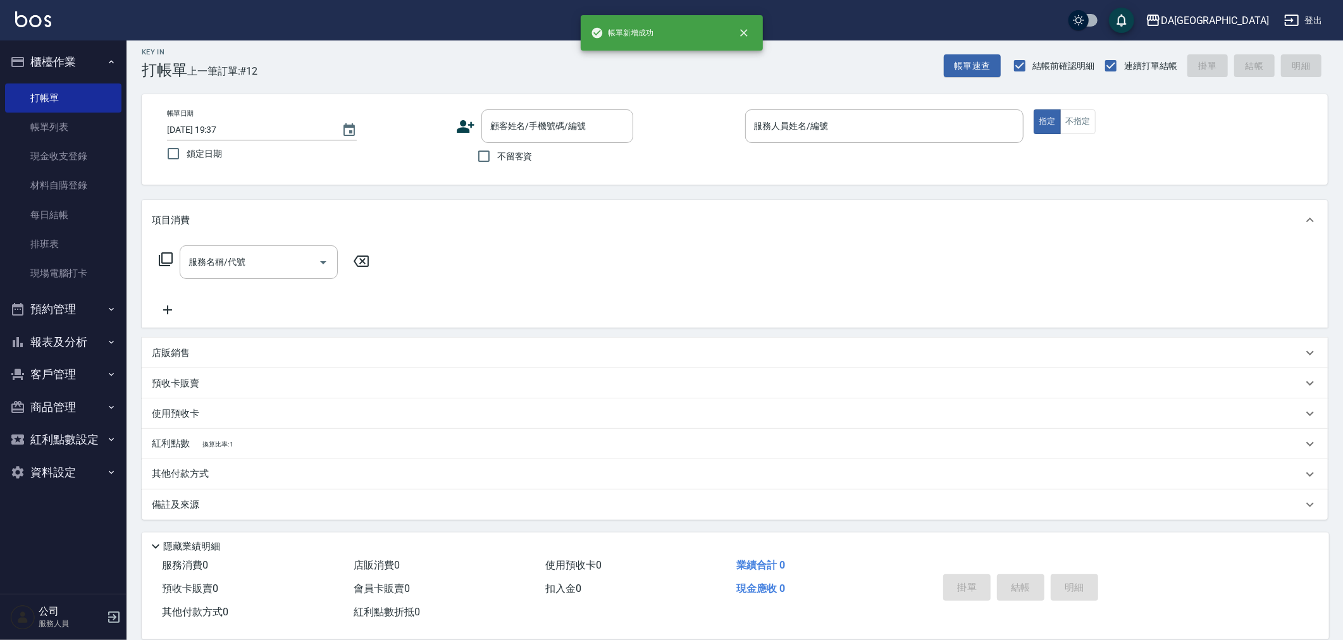
scroll to position [8, 0]
click at [78, 343] on button "報表及分析" at bounding box center [63, 342] width 116 height 33
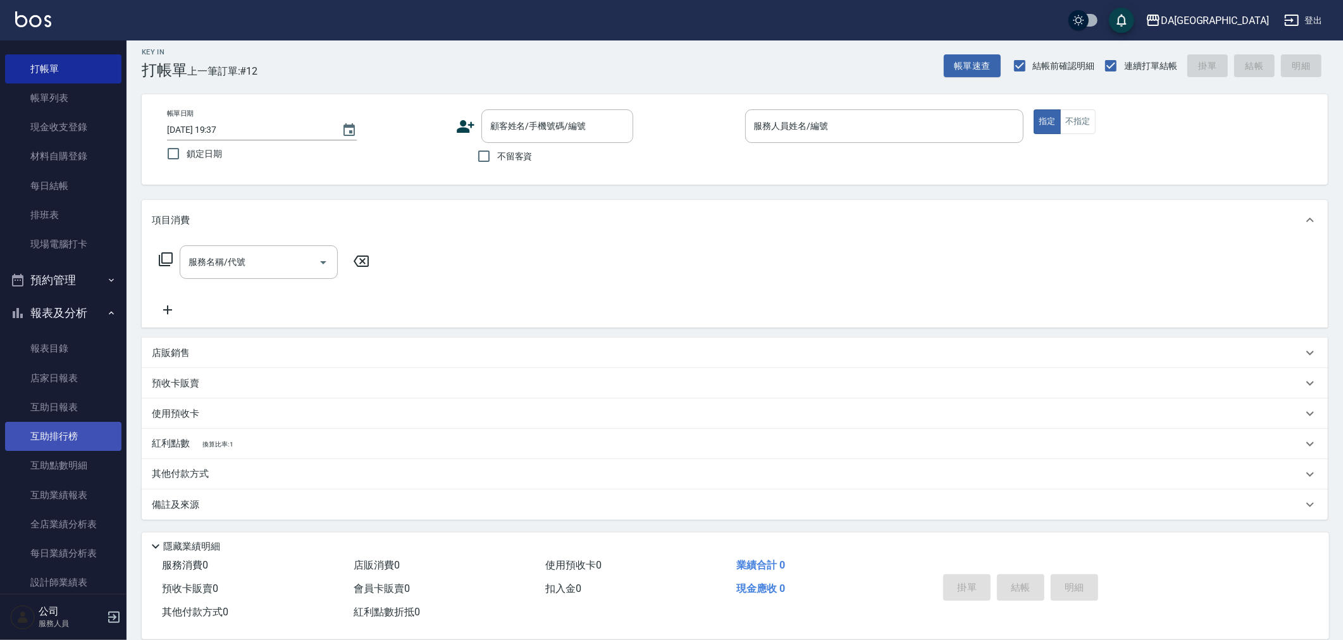
scroll to position [70, 0]
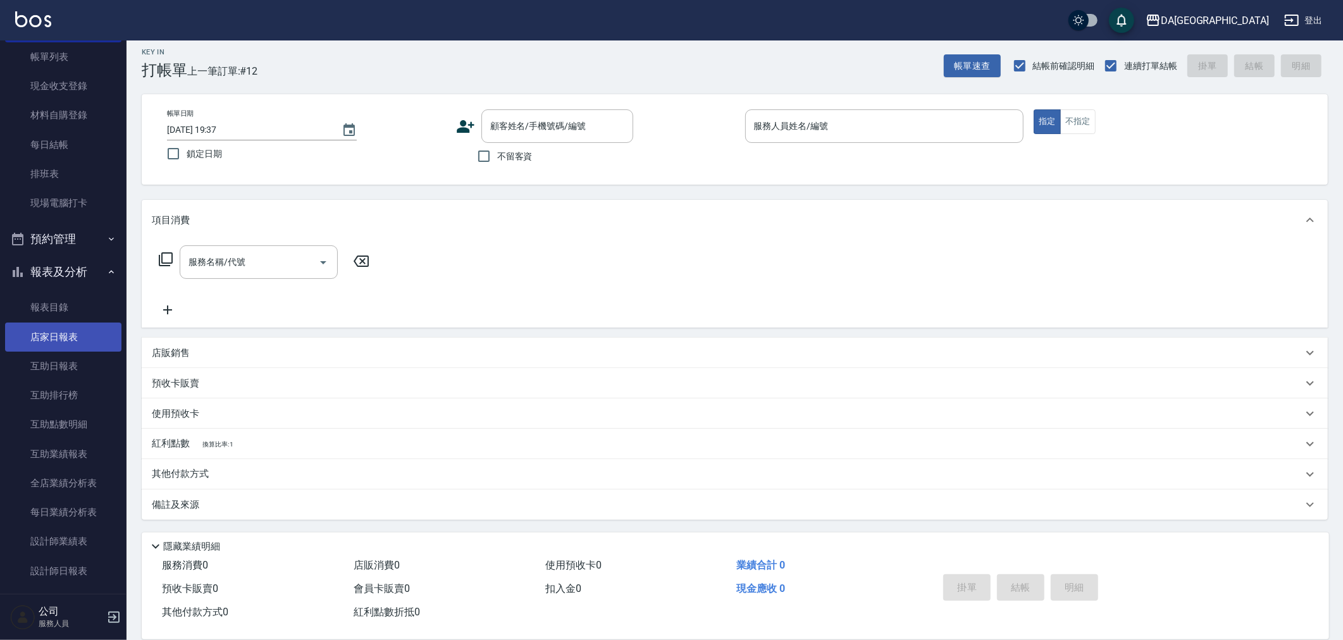
click at [59, 329] on link "店家日報表" at bounding box center [63, 337] width 116 height 29
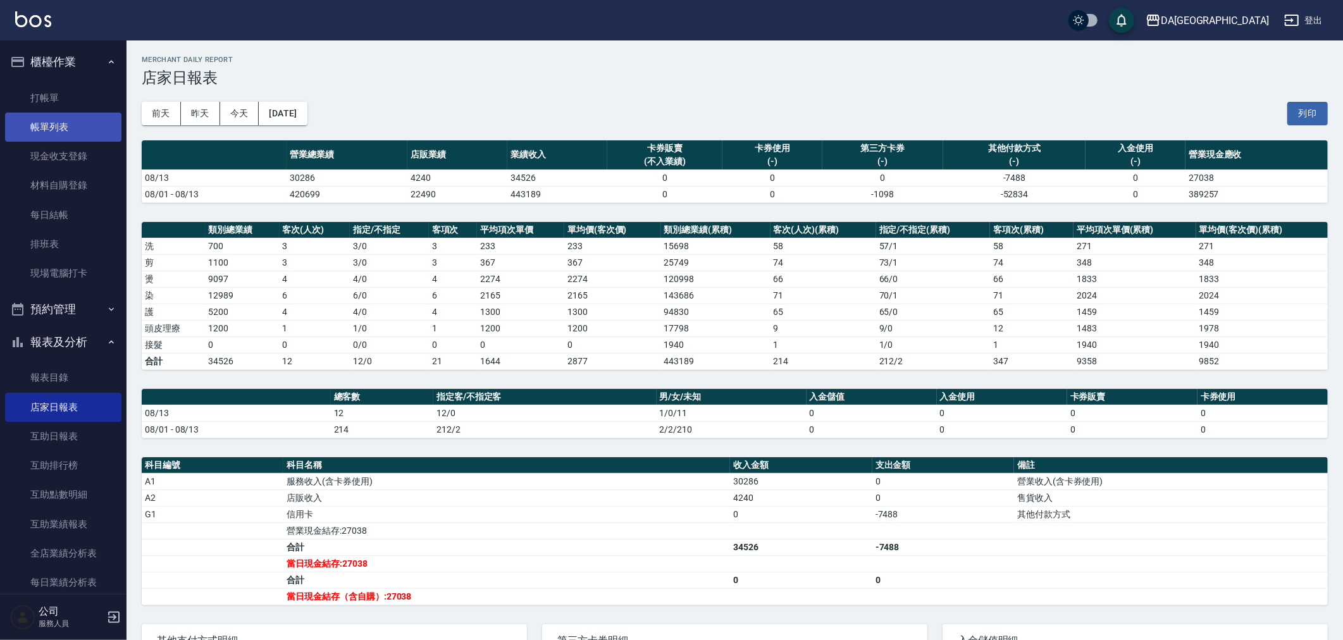
click at [71, 124] on link "帳單列表" at bounding box center [63, 127] width 116 height 29
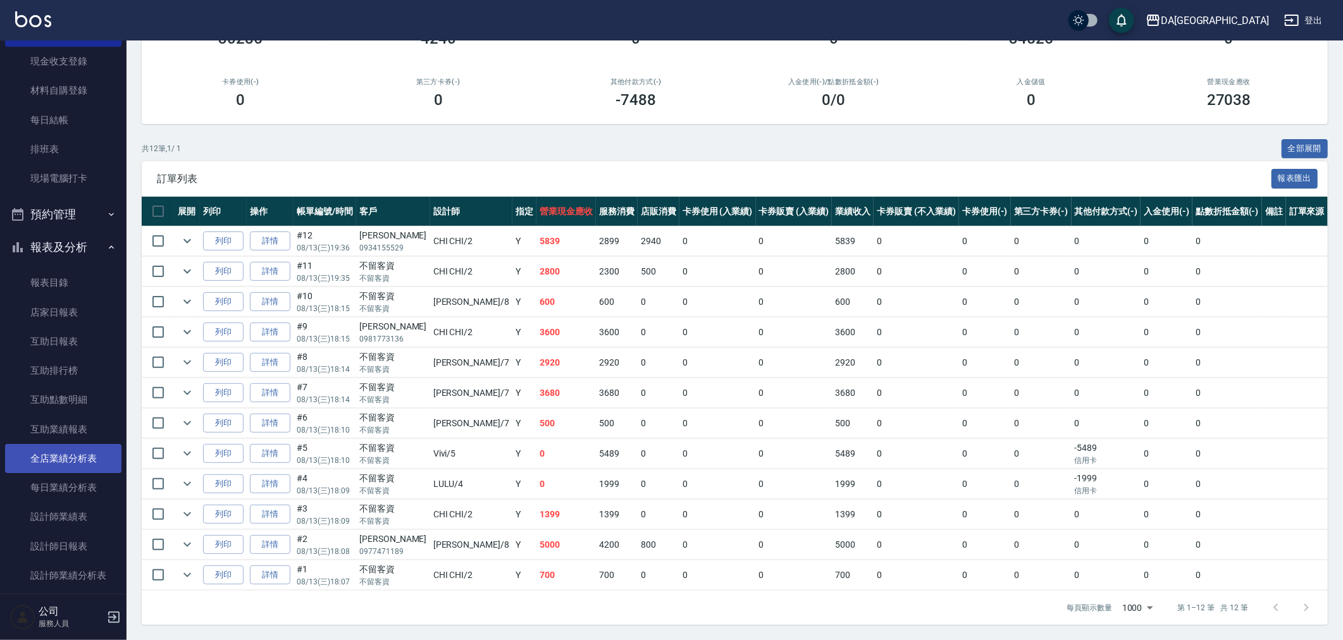
scroll to position [211, 0]
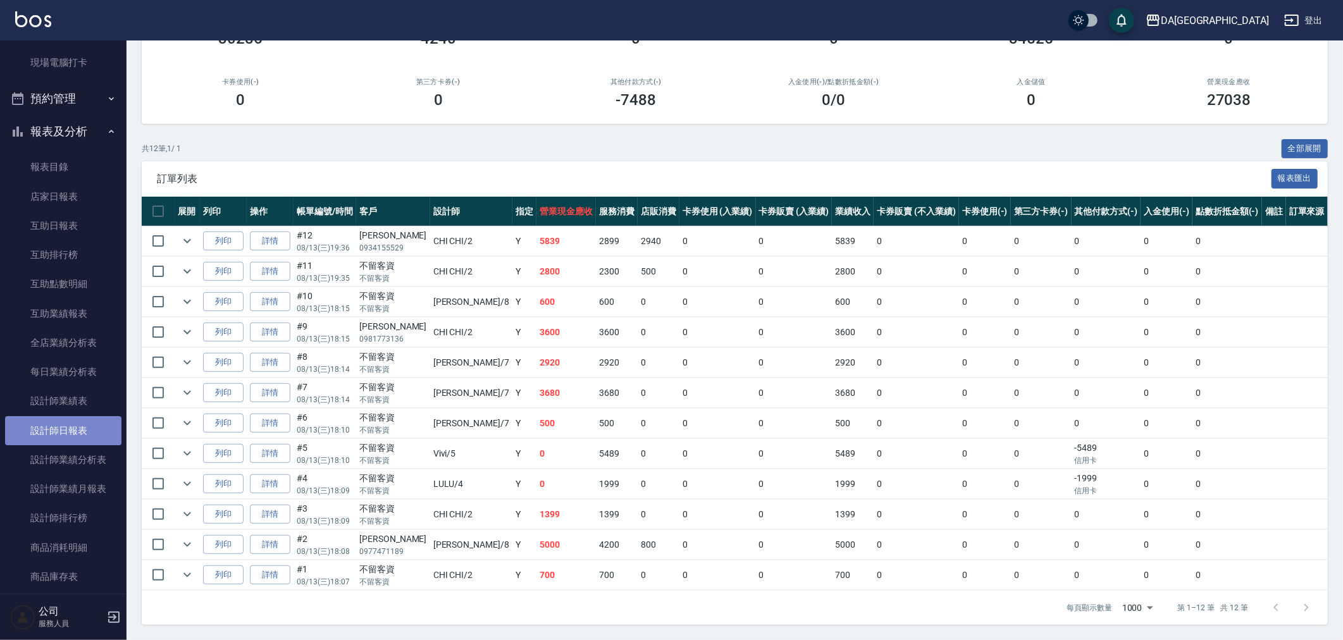
drag, startPoint x: 100, startPoint y: 430, endPoint x: 326, endPoint y: 629, distance: 301.1
click at [100, 429] on link "設計師日報表" at bounding box center [63, 430] width 116 height 29
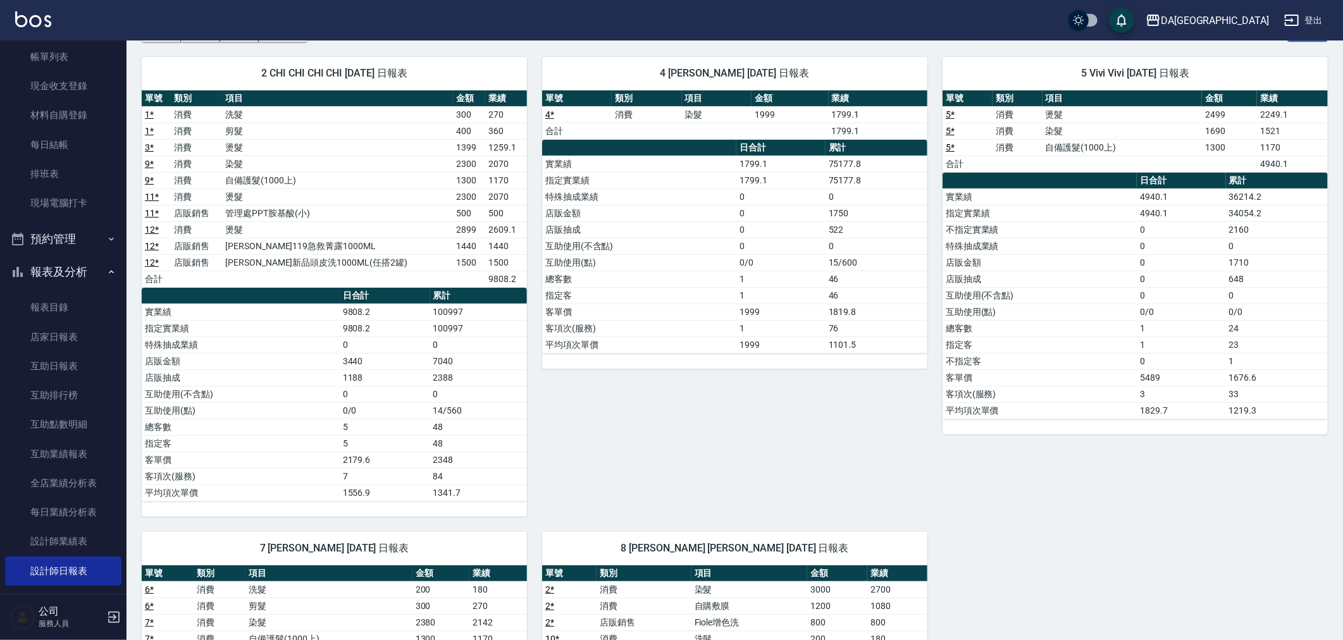
scroll to position [68, 0]
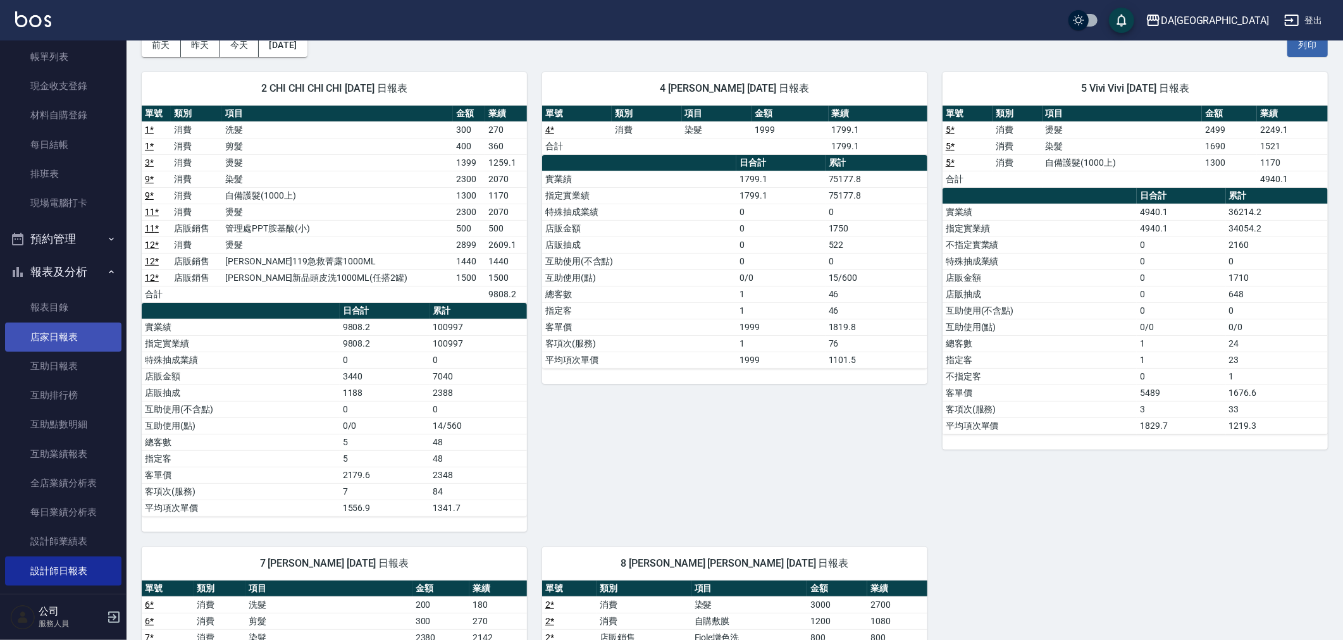
click at [80, 338] on link "店家日報表" at bounding box center [63, 337] width 116 height 29
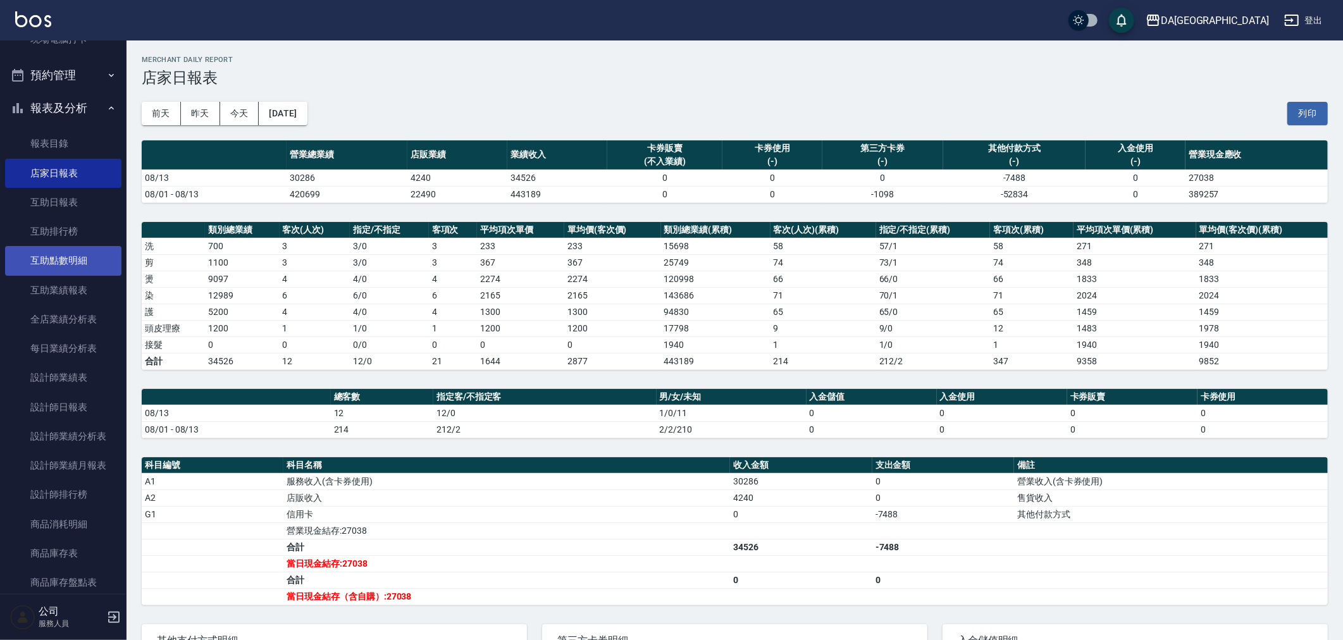
scroll to position [351, 0]
